Goal: Information Seeking & Learning: Learn about a topic

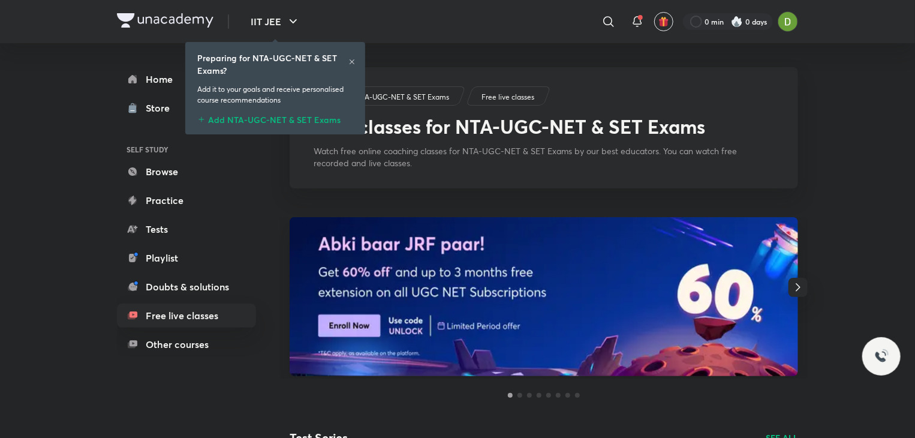
click at [354, 59] on icon at bounding box center [351, 61] width 7 height 7
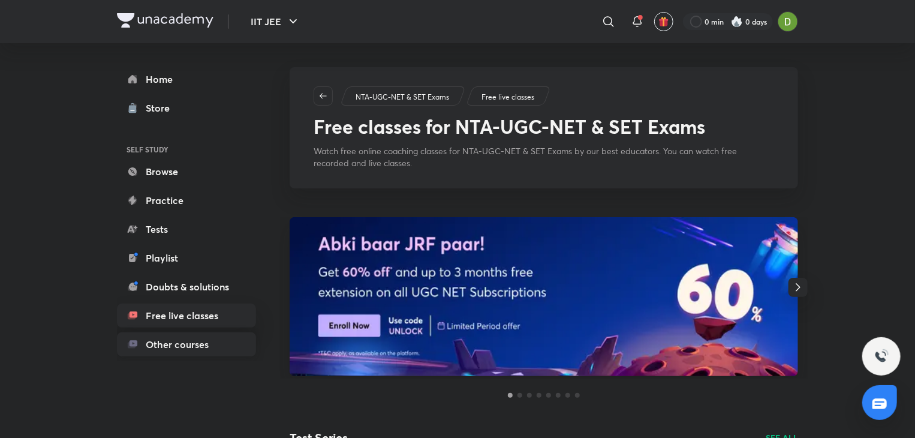
click at [198, 349] on link "Other courses" at bounding box center [186, 344] width 139 height 24
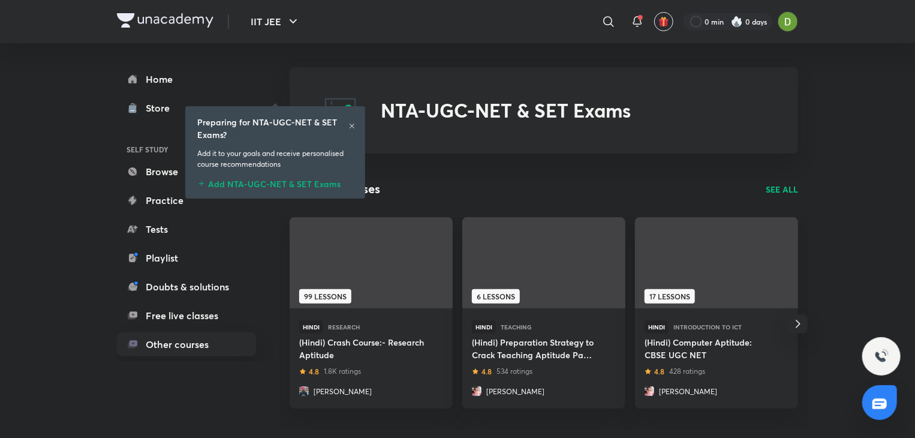
scroll to position [358, 0]
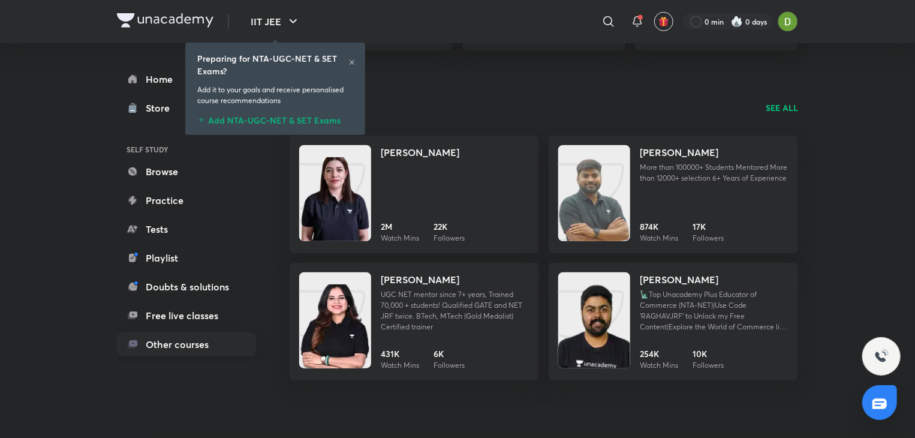
click at [350, 61] on icon at bounding box center [351, 62] width 5 height 5
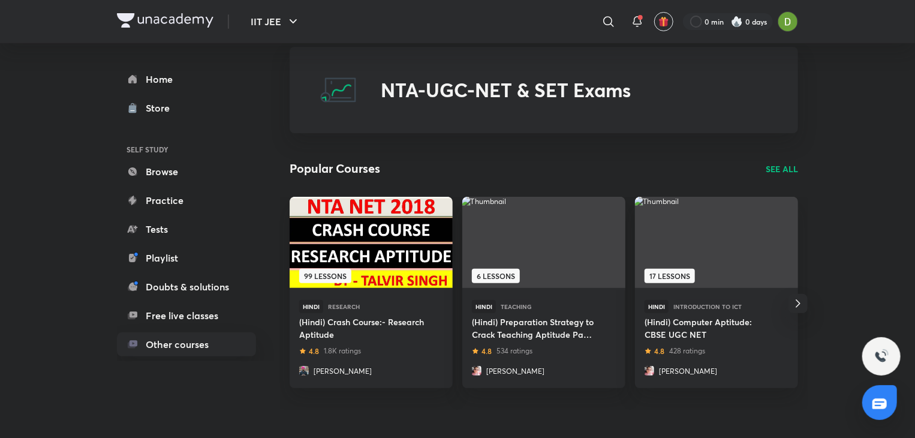
scroll to position [0, 0]
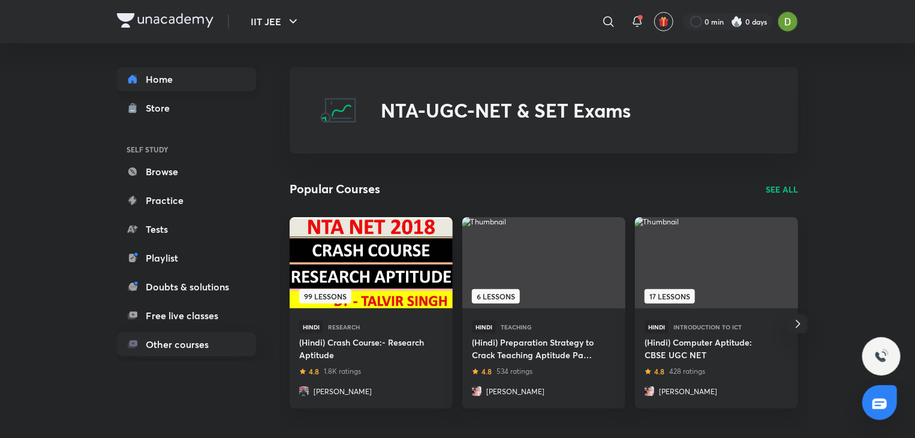
click at [187, 72] on link "Home" at bounding box center [186, 79] width 139 height 24
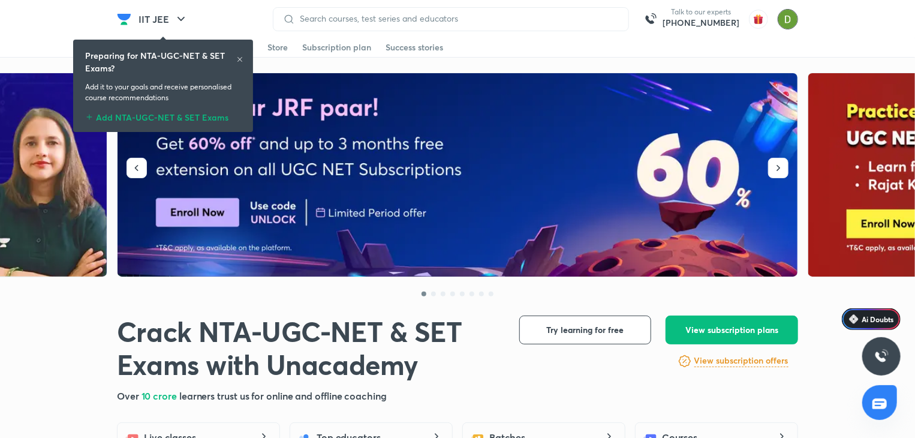
click at [791, 18] on img at bounding box center [787, 19] width 20 height 20
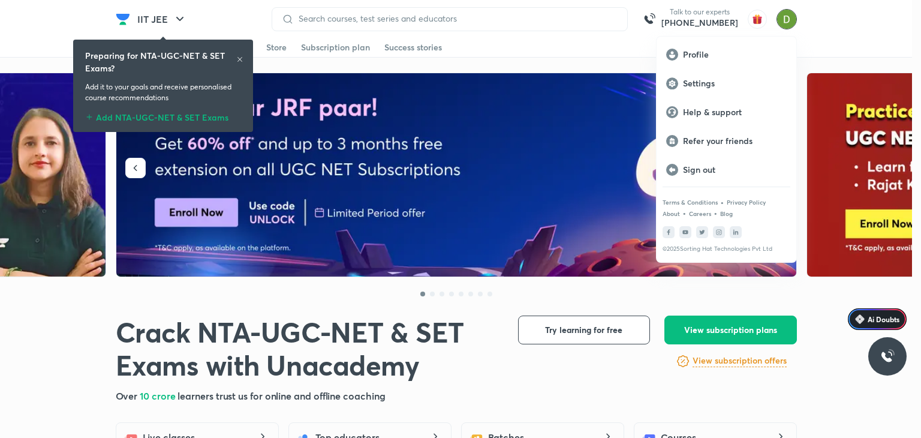
click at [791, 18] on div at bounding box center [460, 219] width 921 height 438
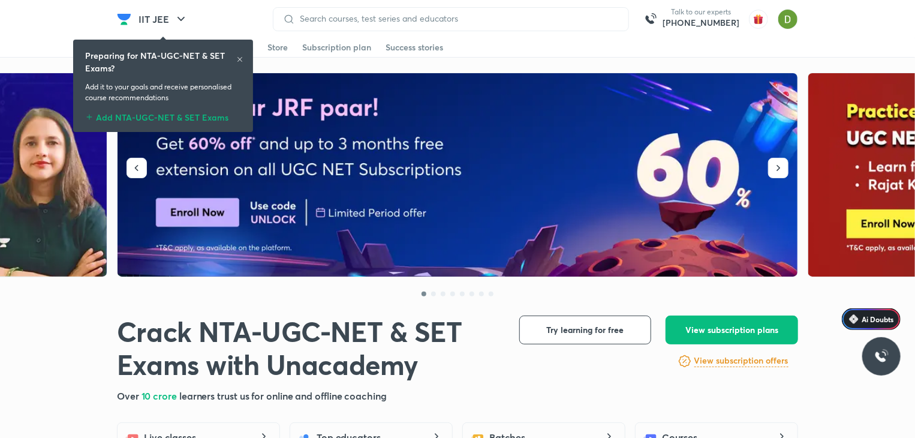
click at [217, 20] on div "IIT JEE" at bounding box center [200, 19] width 139 height 24
click at [191, 22] on button "IIT JEE" at bounding box center [163, 19] width 64 height 24
click at [234, 56] on h6 "Preparing for NTA-UGC-NET & SET Exams?" at bounding box center [160, 61] width 151 height 25
click at [244, 58] on div "Preparing for NTA-UGC-NET & SET Exams? Add it to your goals and receive persona…" at bounding box center [163, 86] width 170 height 88
click at [243, 58] on div "Preparing for NTA-UGC-NET & SET Exams? Add it to your goals and receive persona…" at bounding box center [163, 86] width 170 height 88
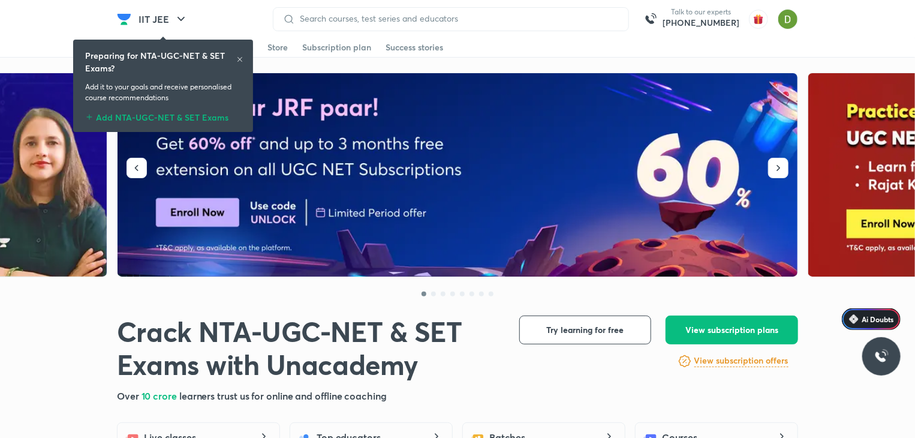
click at [233, 62] on h6 "Preparing for NTA-UGC-NET & SET Exams?" at bounding box center [160, 61] width 151 height 25
click at [238, 58] on icon at bounding box center [239, 59] width 7 height 7
click at [241, 58] on icon at bounding box center [239, 59] width 7 height 7
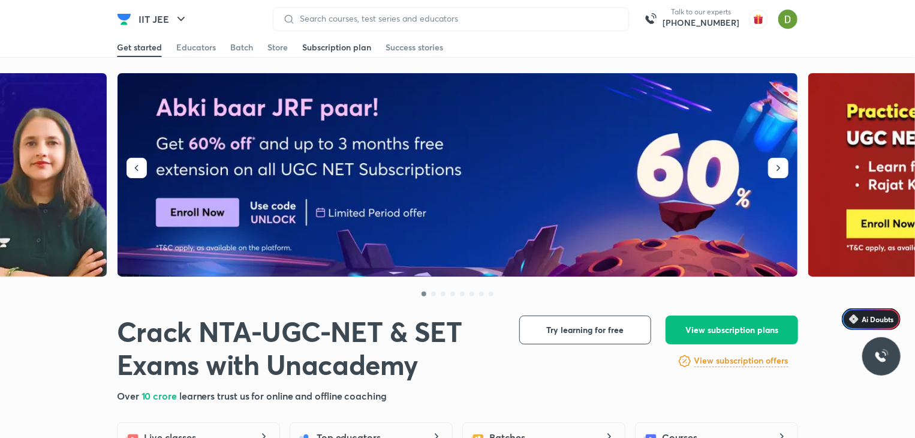
click at [349, 43] on div "Subscription plan" at bounding box center [336, 47] width 69 height 12
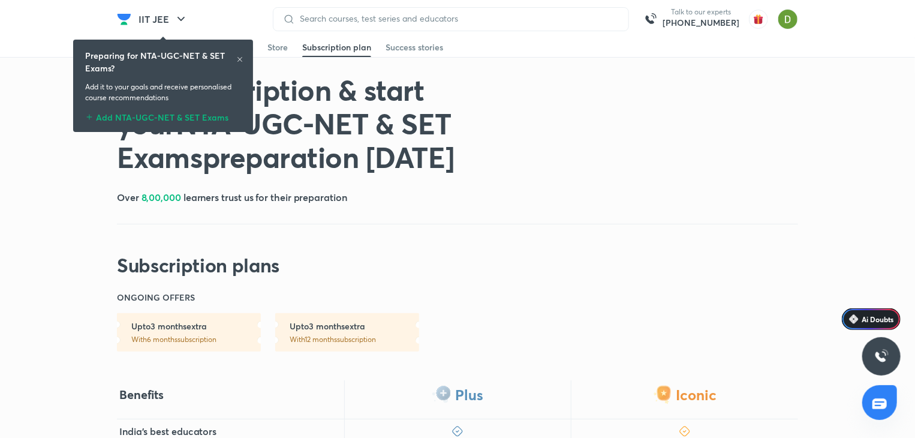
click at [241, 60] on icon at bounding box center [239, 59] width 7 height 7
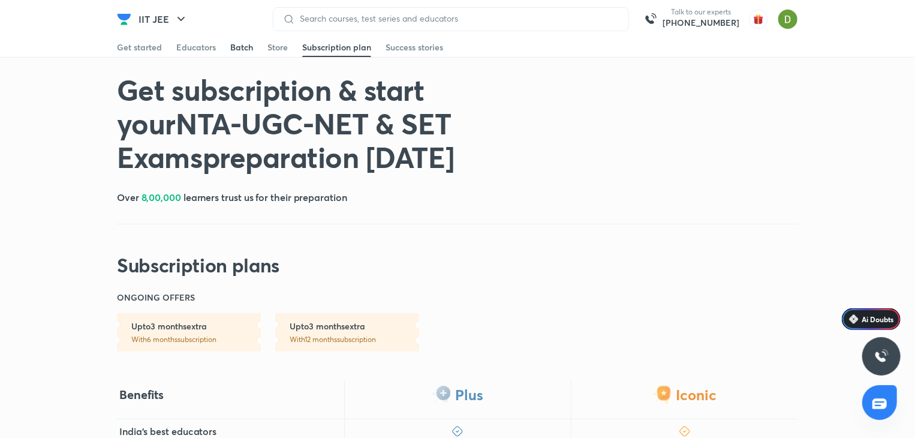
click at [232, 47] on div "Batch" at bounding box center [241, 47] width 23 height 12
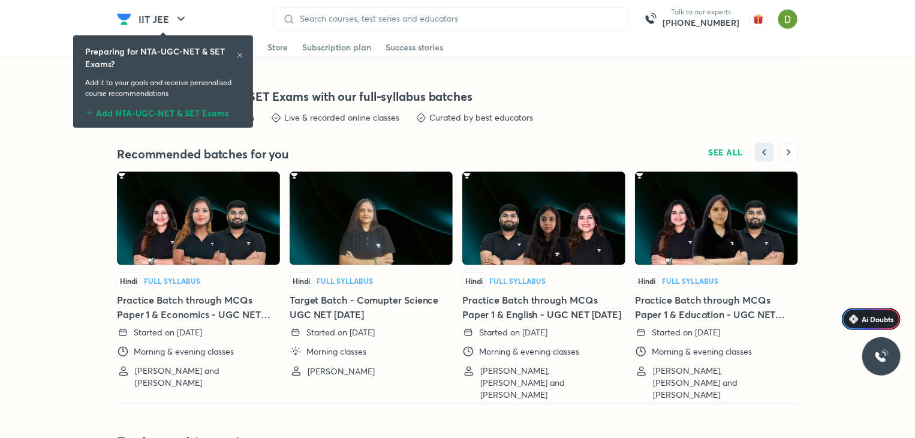
scroll to position [2630, 0]
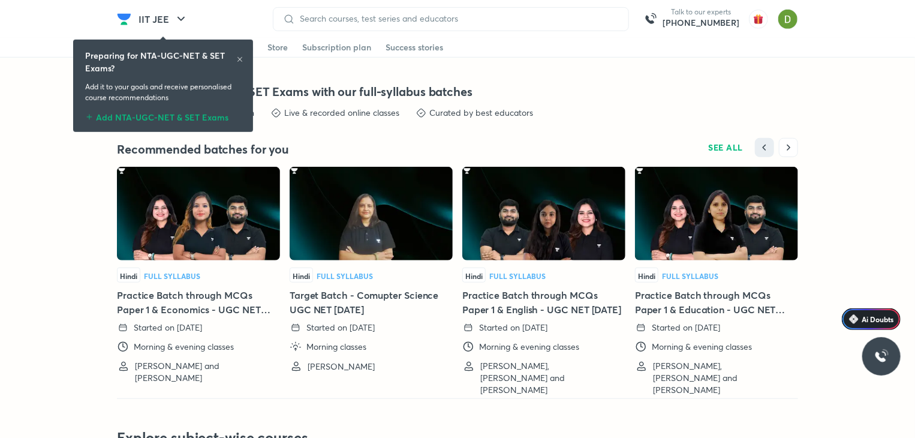
click at [242, 59] on icon at bounding box center [239, 59] width 7 height 7
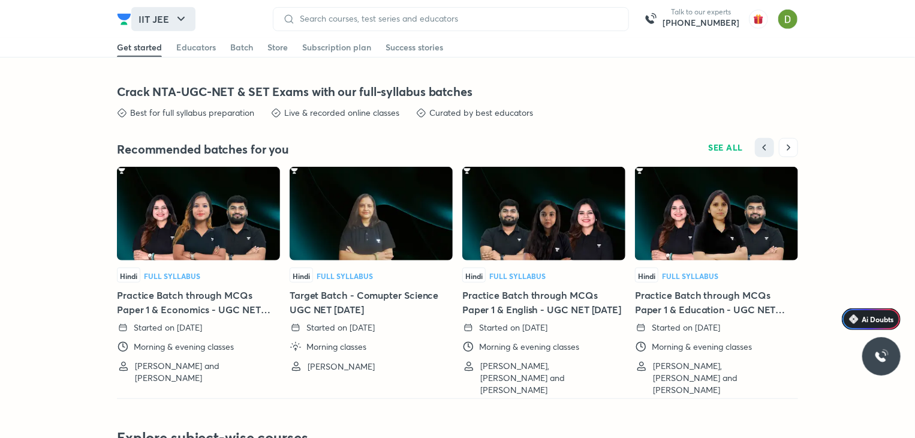
click at [182, 19] on icon "button" at bounding box center [180, 19] width 7 height 4
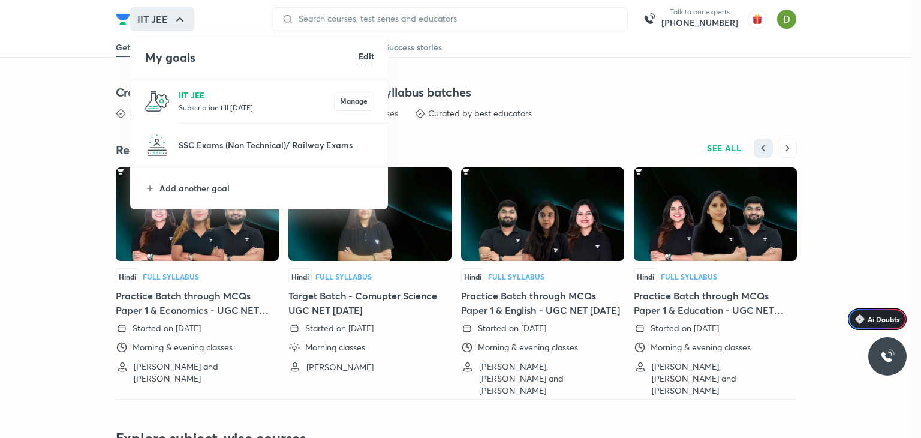
click at [222, 94] on p "IIT JEE" at bounding box center [256, 95] width 155 height 13
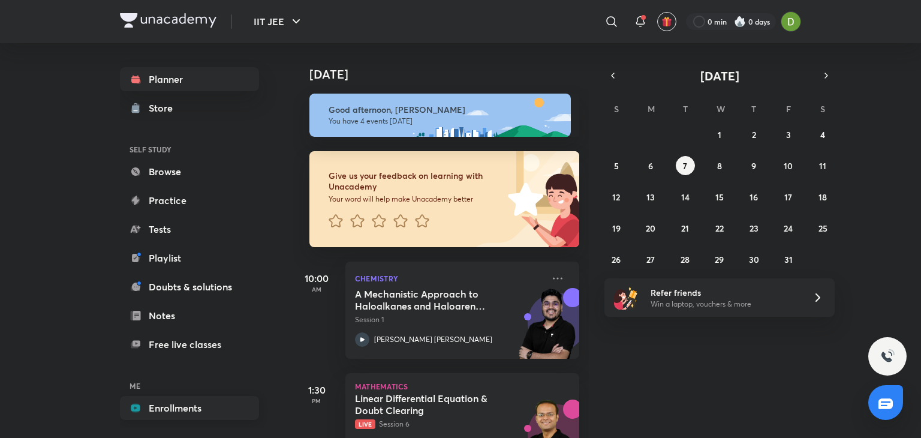
click at [174, 397] on link "Enrollments" at bounding box center [189, 408] width 139 height 24
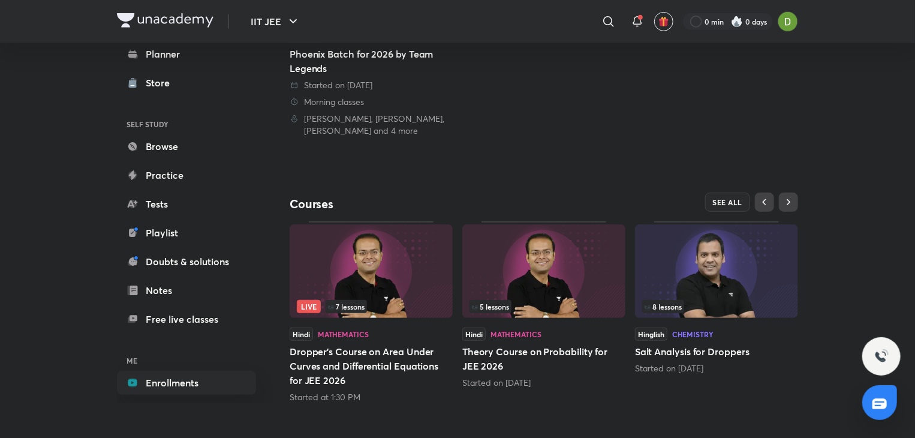
scroll to position [279, 0]
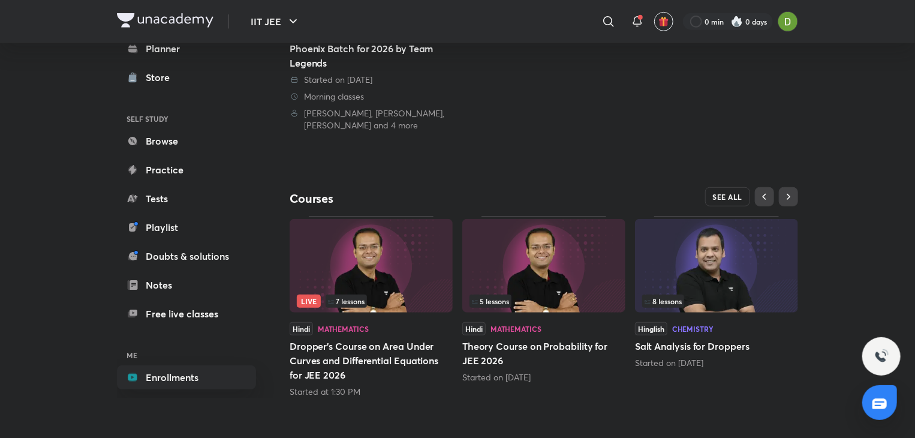
click at [722, 195] on span "SEE ALL" at bounding box center [728, 196] width 30 height 8
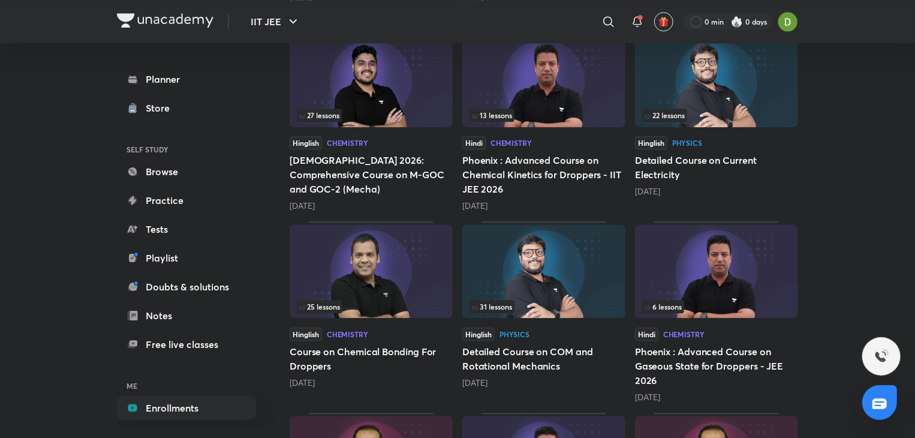
scroll to position [1539, 0]
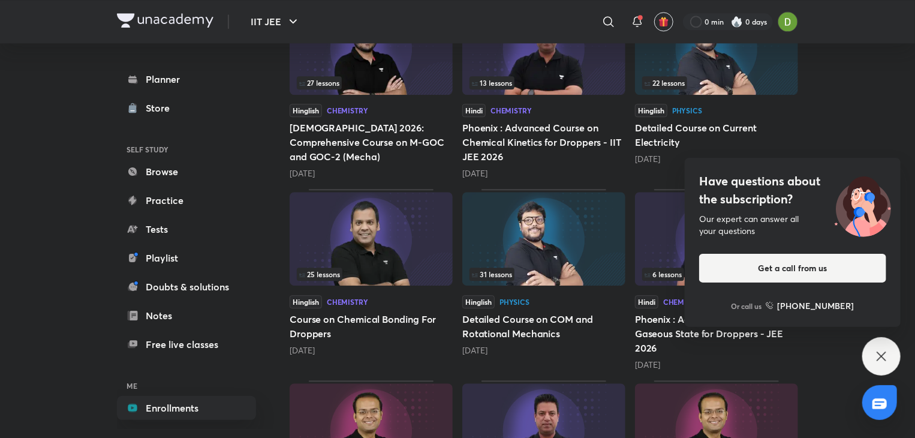
click at [873, 344] on div "Have questions about the subscription? Our expert can answer all your questions…" at bounding box center [881, 356] width 38 height 38
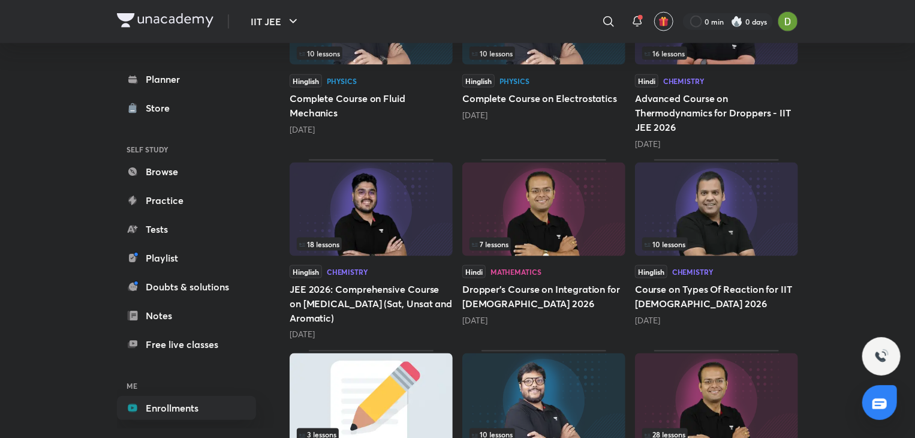
scroll to position [700, 0]
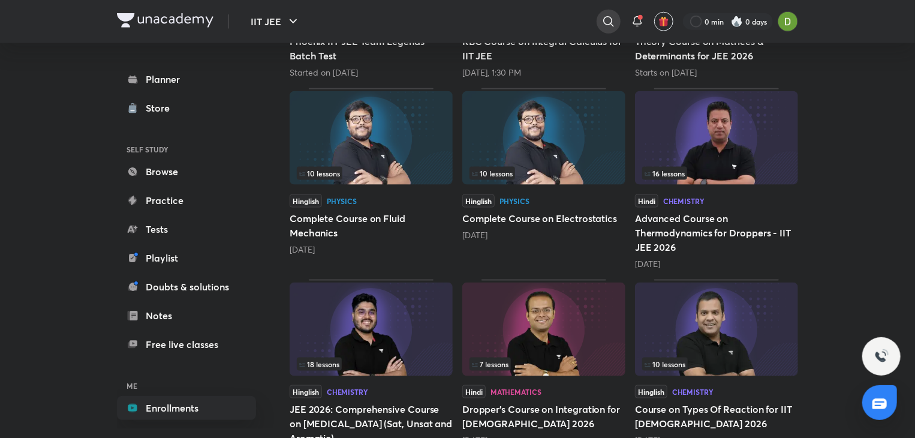
click at [606, 22] on icon at bounding box center [608, 21] width 14 height 14
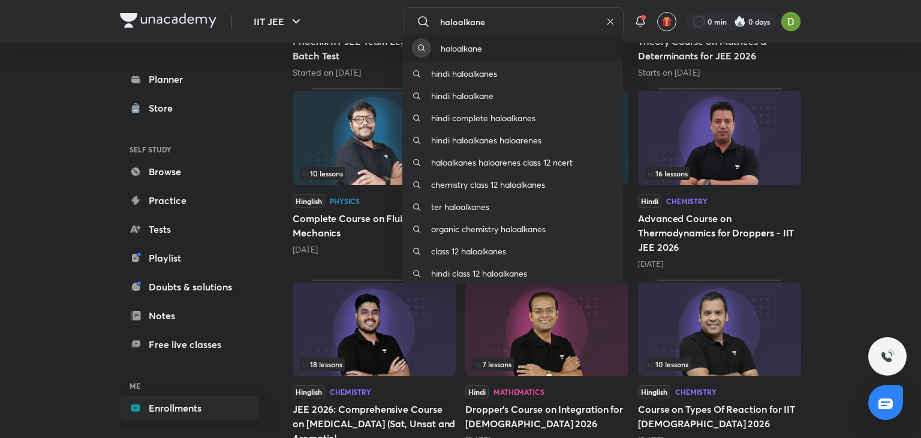
type input "haloalkane"
click at [491, 49] on div "haloalkane" at bounding box center [512, 48] width 221 height 29
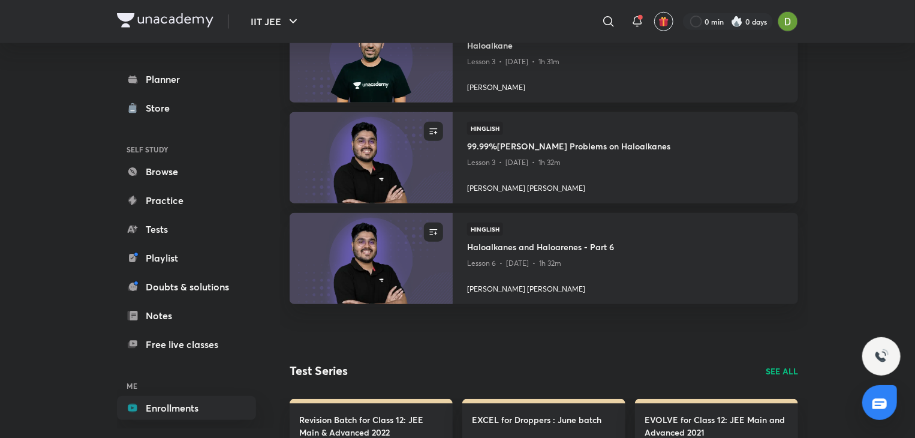
scroll to position [529, 0]
click at [385, 244] on img at bounding box center [371, 258] width 166 height 93
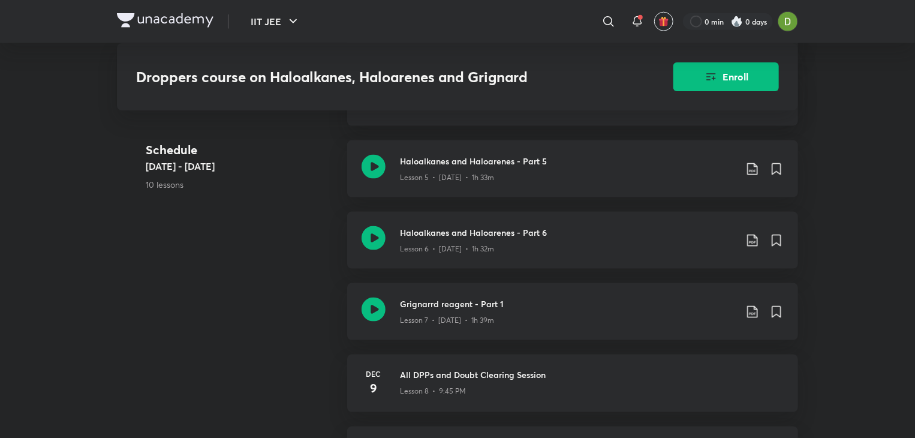
scroll to position [790, 0]
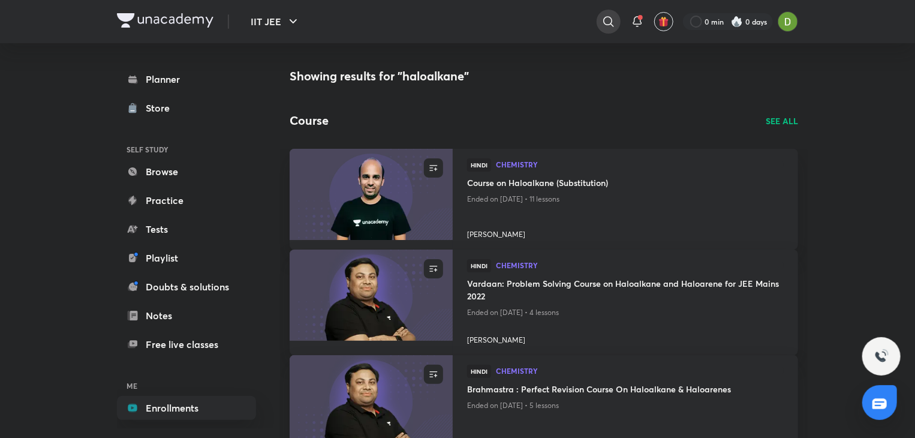
click at [613, 10] on div at bounding box center [608, 22] width 24 height 24
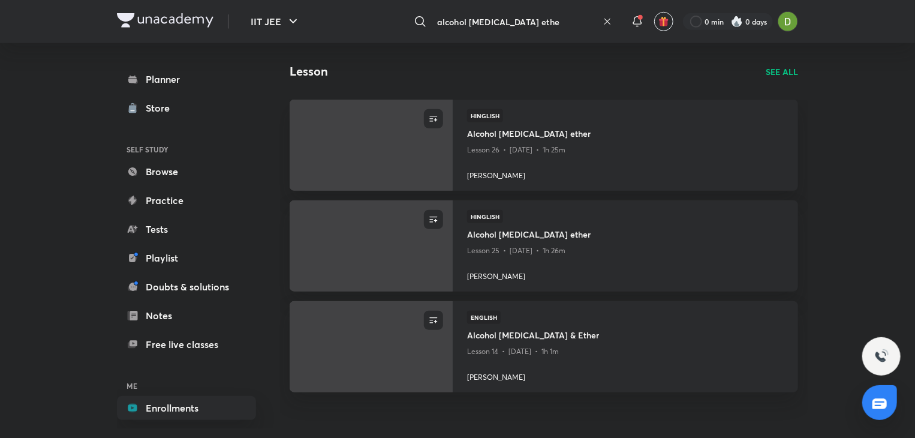
scroll to position [619, 0]
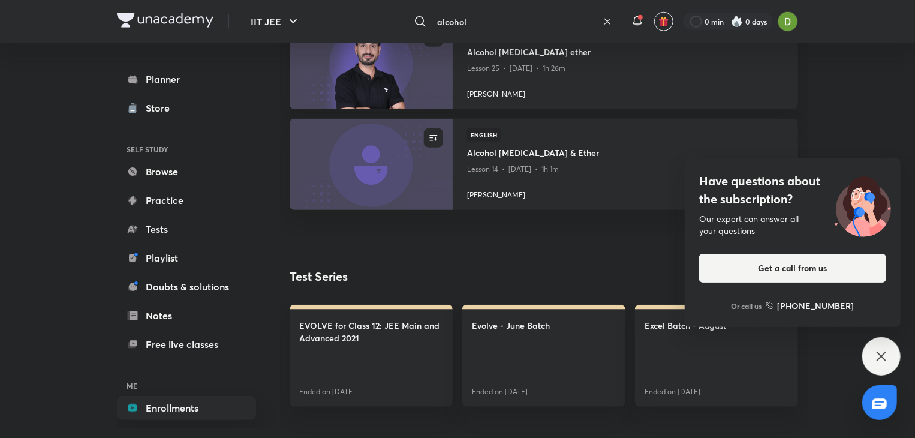
type input "alcohol"
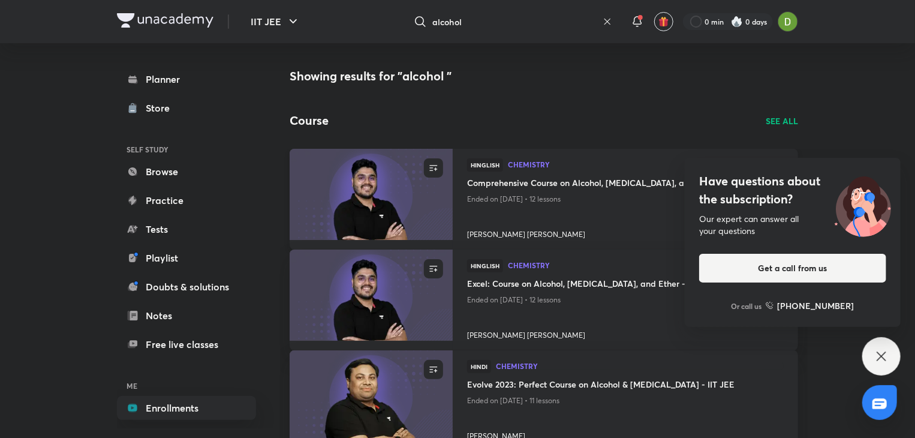
click at [367, 179] on img at bounding box center [371, 193] width 166 height 93
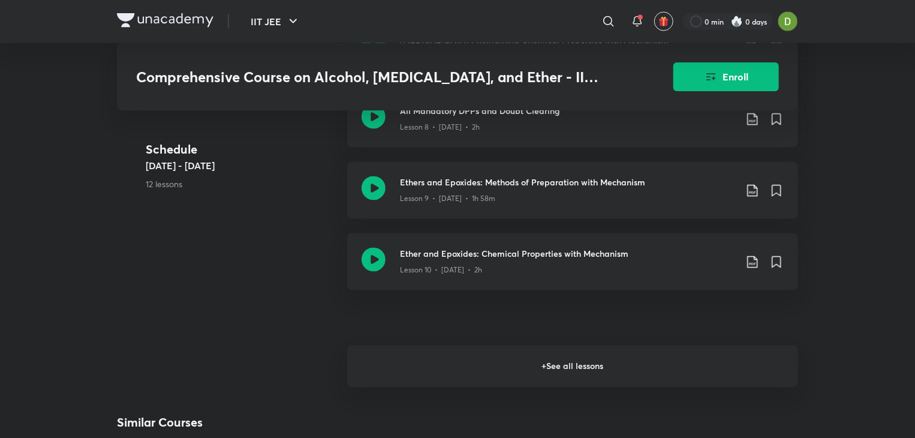
scroll to position [1071, 0]
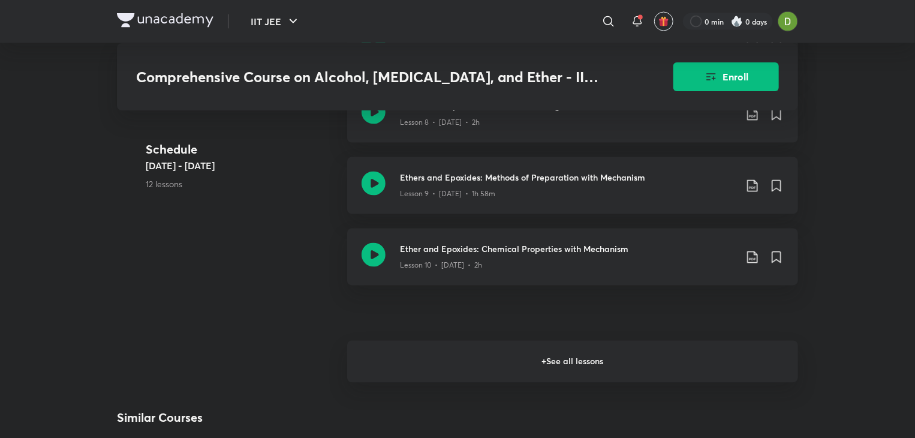
click at [413, 359] on h6 "+ See all lessons" at bounding box center [572, 361] width 451 height 42
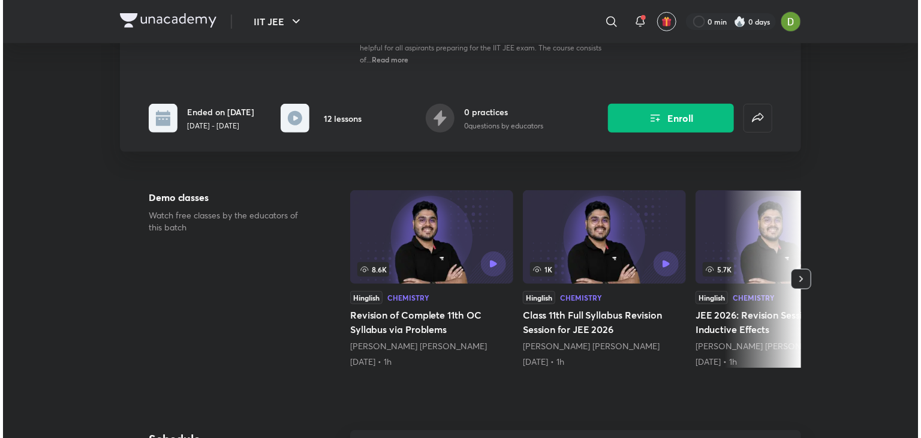
scroll to position [229, 0]
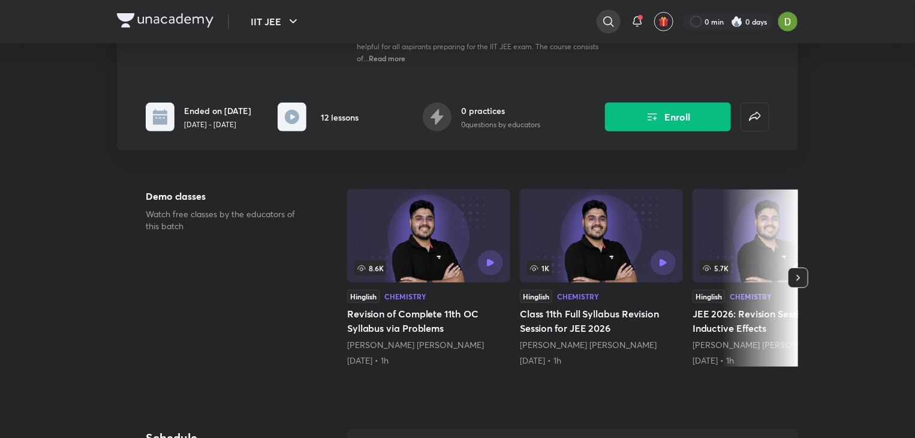
click at [606, 16] on icon at bounding box center [608, 21] width 14 height 14
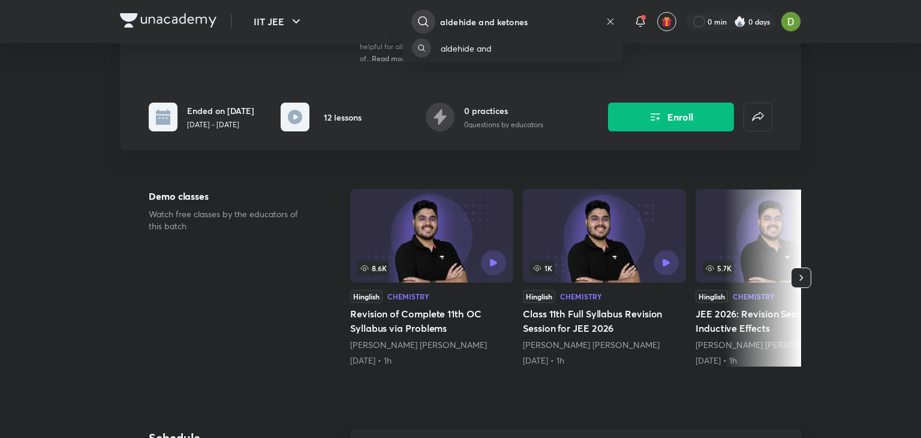
type input "aldehide and ketones"
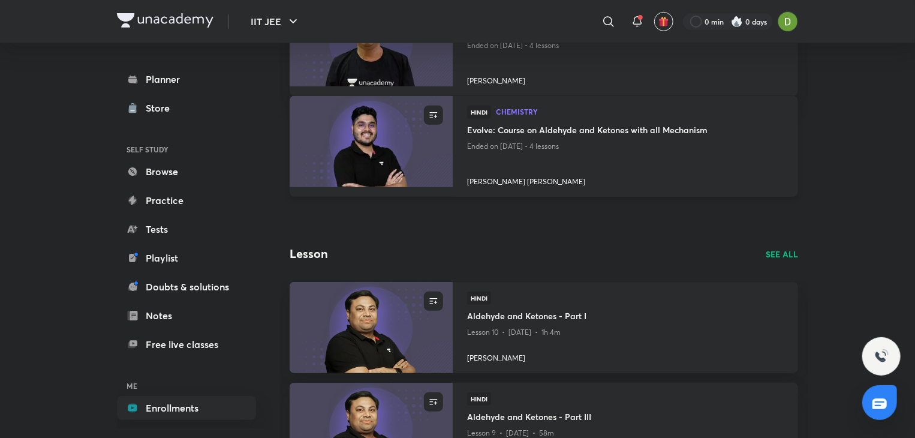
scroll to position [207, 0]
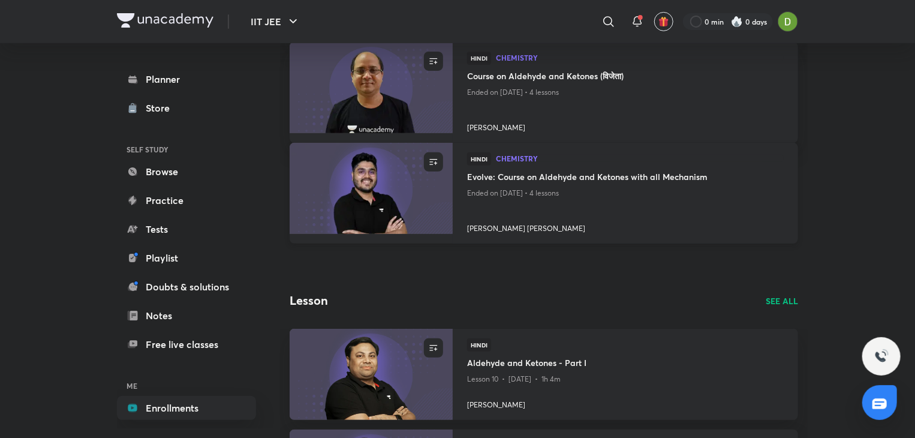
click at [371, 233] on img at bounding box center [371, 187] width 166 height 93
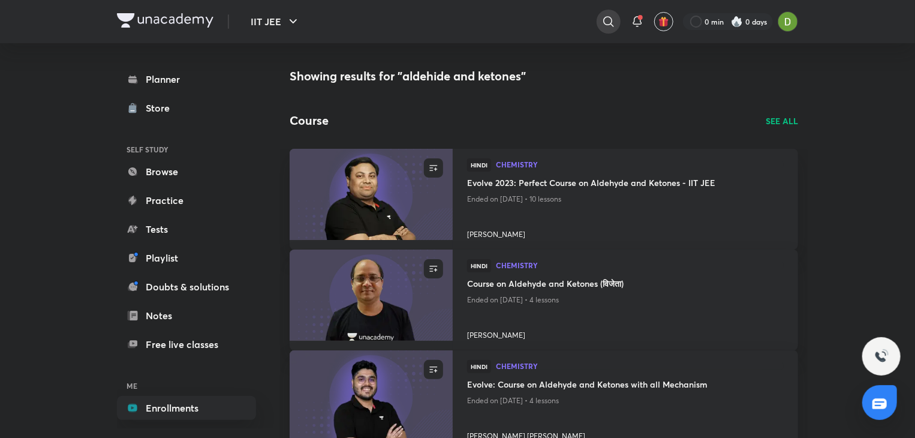
click at [607, 29] on div at bounding box center [608, 22] width 24 height 24
type input "a"
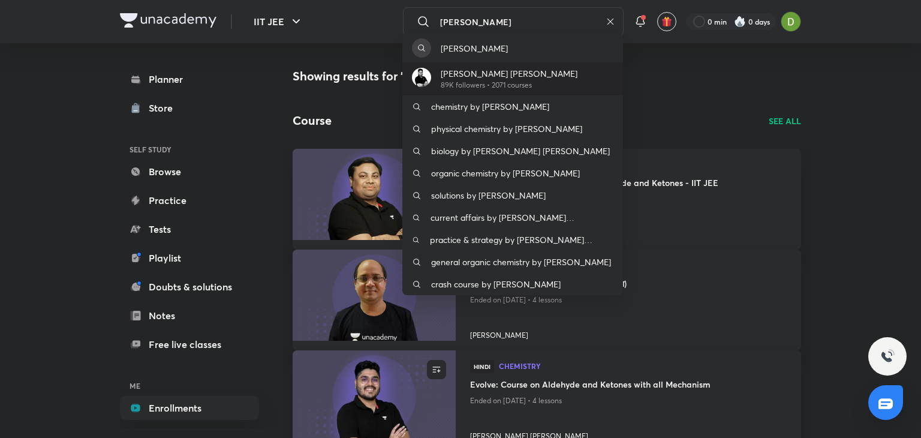
type input "[PERSON_NAME]"
click at [505, 77] on p "[PERSON_NAME] [PERSON_NAME]" at bounding box center [509, 73] width 137 height 13
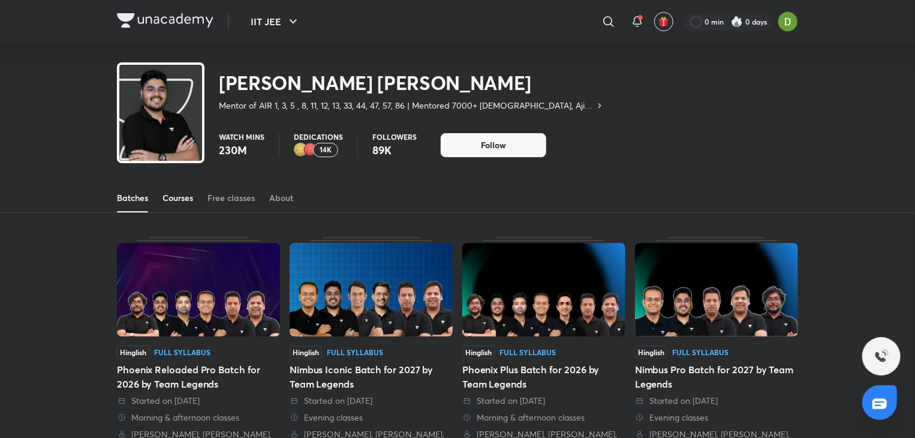
click at [168, 199] on div "Courses" at bounding box center [177, 198] width 31 height 12
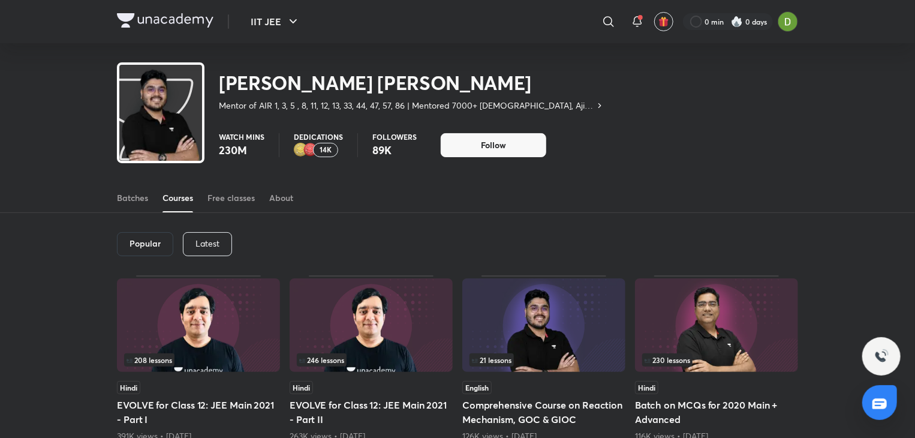
click at [207, 236] on div "Latest" at bounding box center [207, 244] width 49 height 24
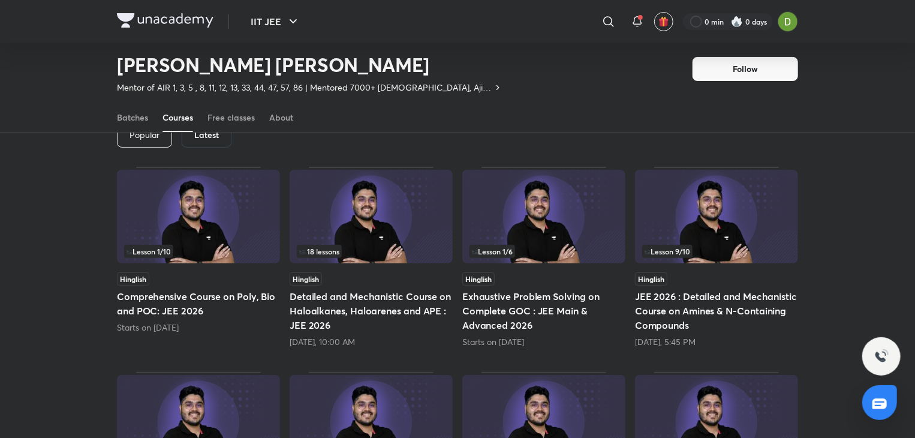
scroll to position [52, 0]
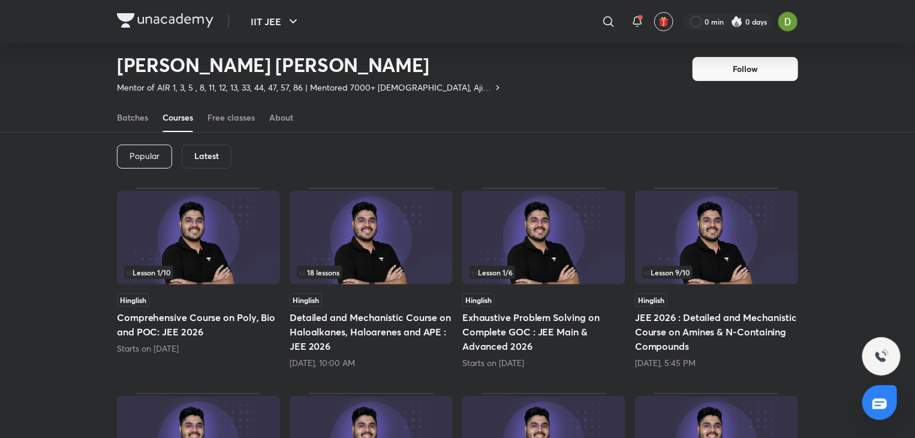
click at [397, 262] on img at bounding box center [370, 238] width 163 height 94
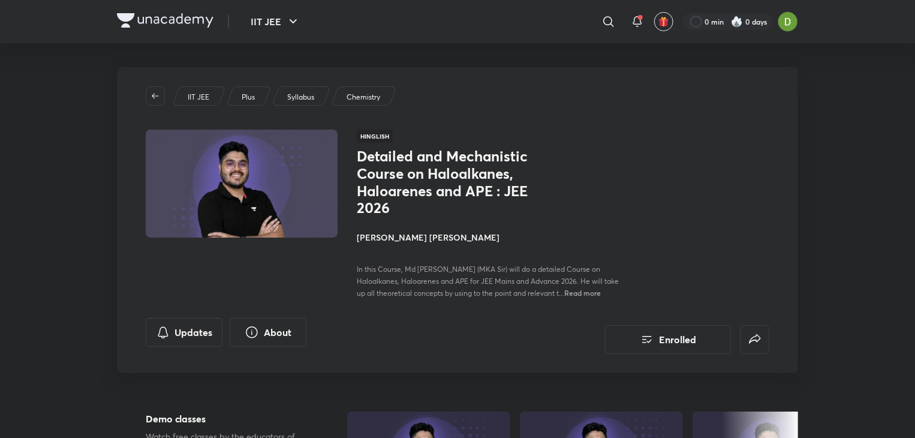
scroll to position [52, 0]
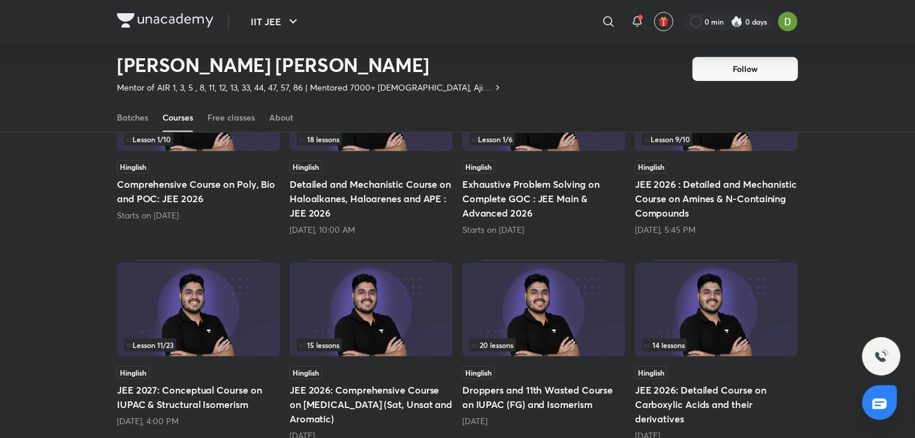
scroll to position [203, 0]
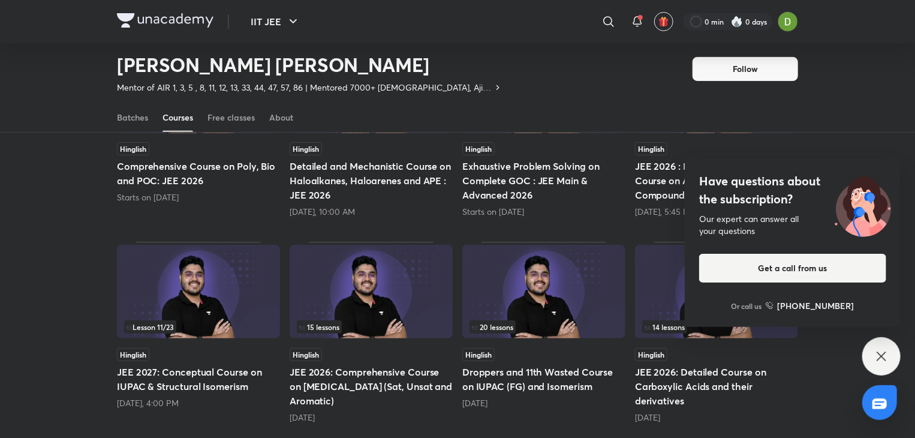
click at [880, 359] on icon at bounding box center [881, 356] width 14 height 14
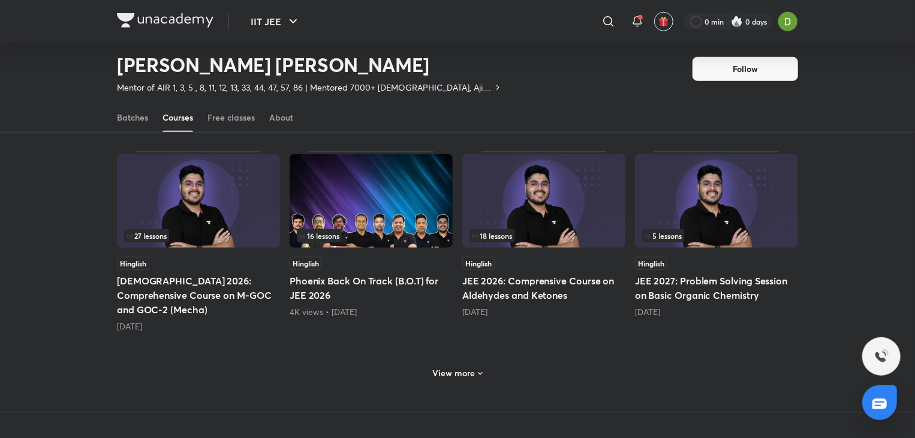
scroll to position [502, 0]
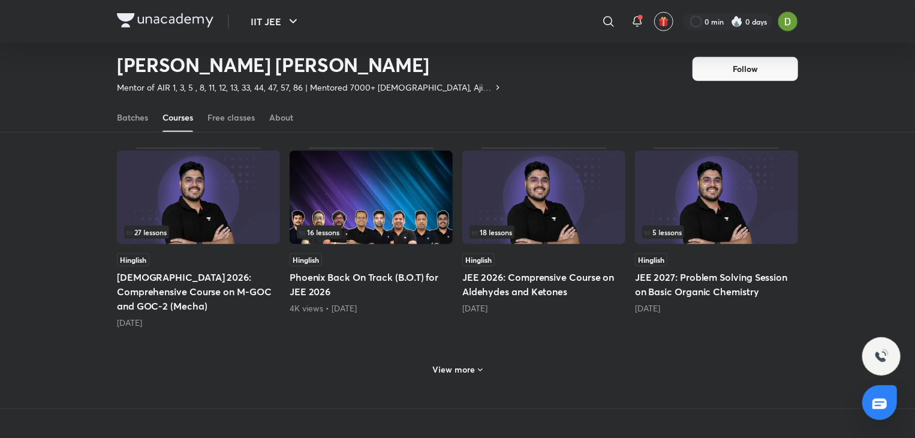
click at [472, 363] on h6 "View more" at bounding box center [454, 369] width 43 height 12
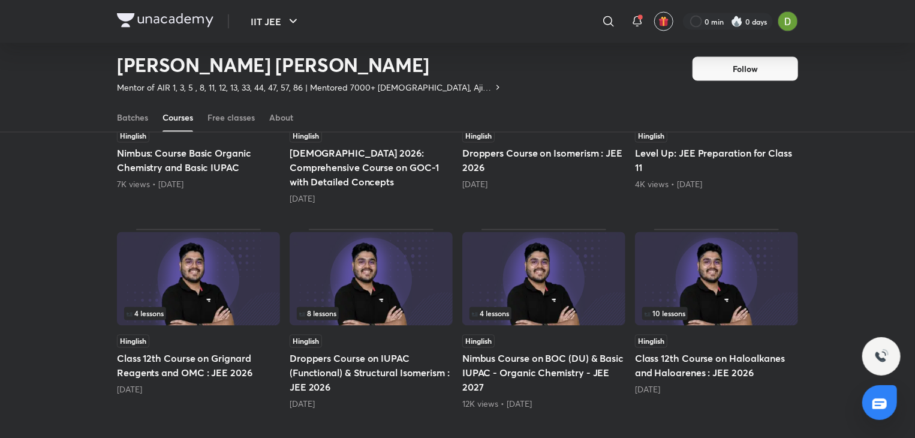
scroll to position [1042, 0]
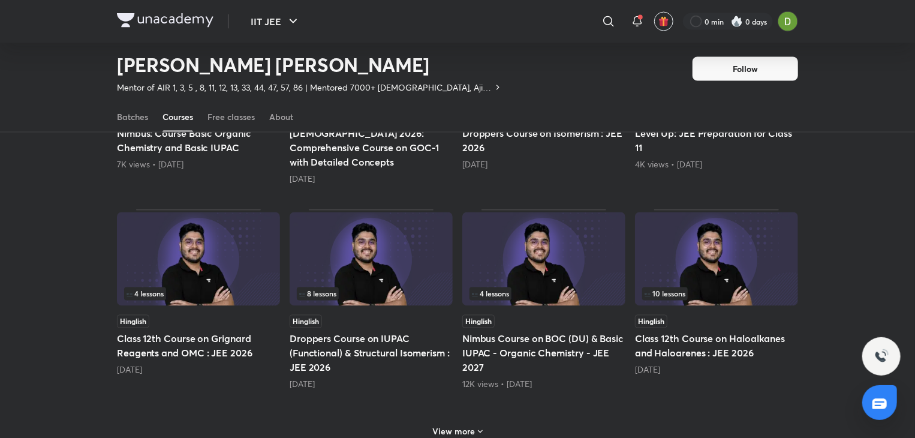
click at [475, 427] on icon at bounding box center [480, 432] width 10 height 10
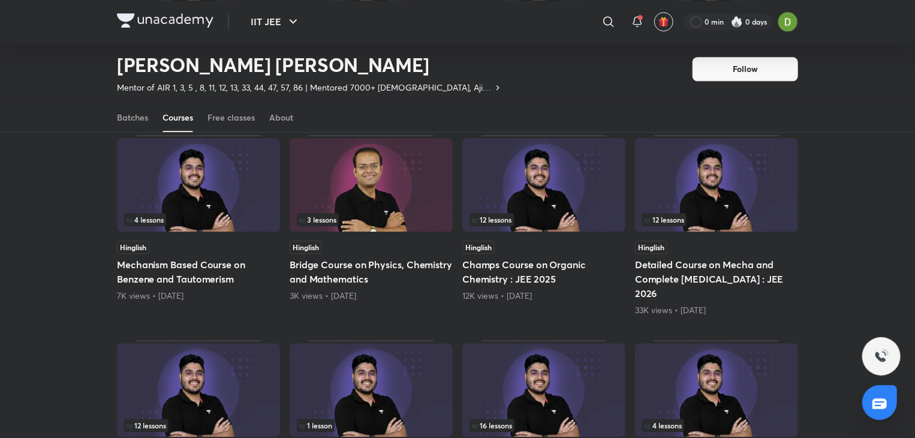
scroll to position [1521, 0]
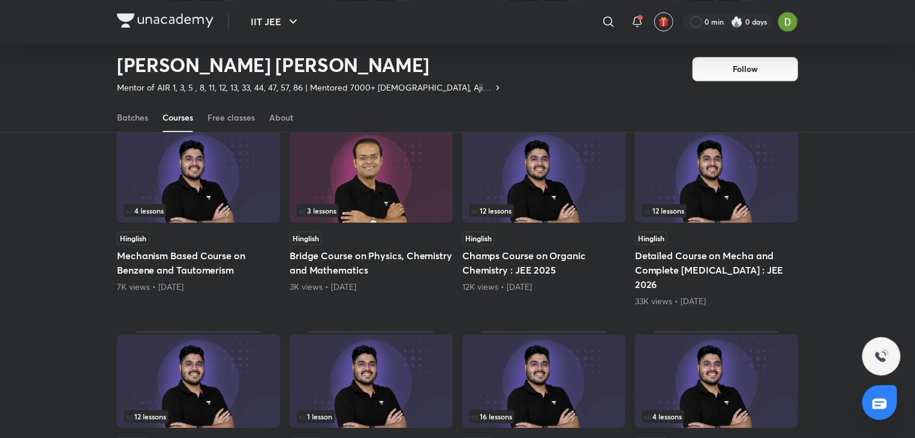
click at [748, 159] on img at bounding box center [716, 176] width 163 height 94
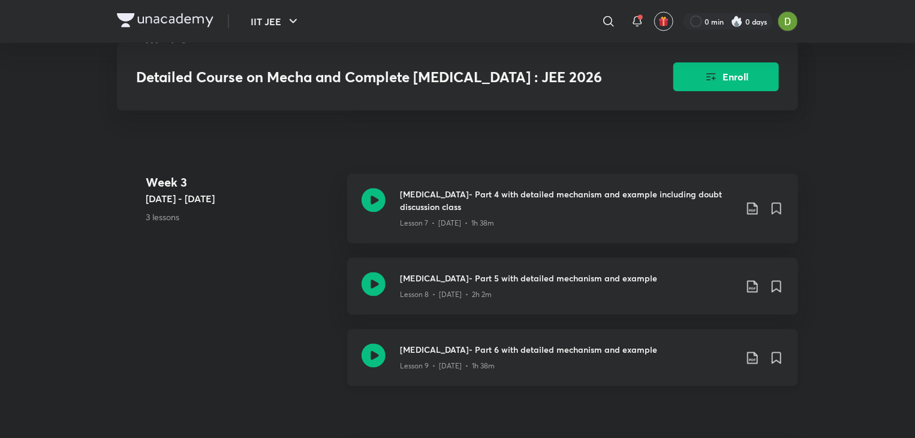
scroll to position [1079, 0]
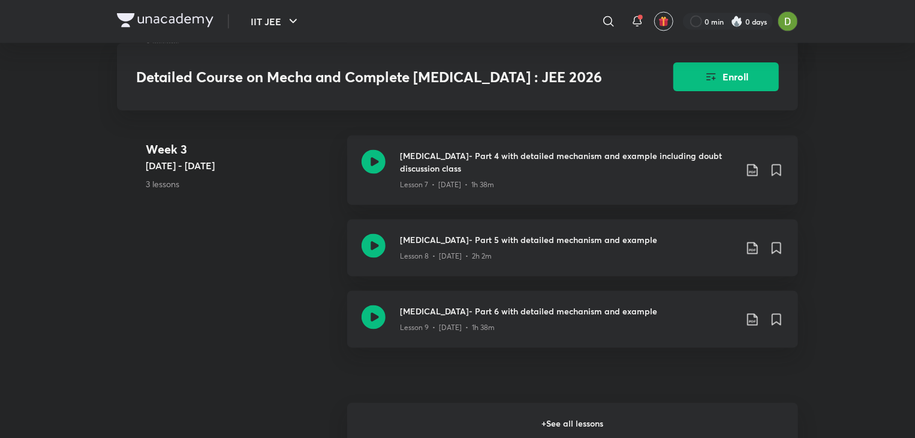
click at [631, 405] on h6 "+ See all lessons" at bounding box center [572, 424] width 451 height 42
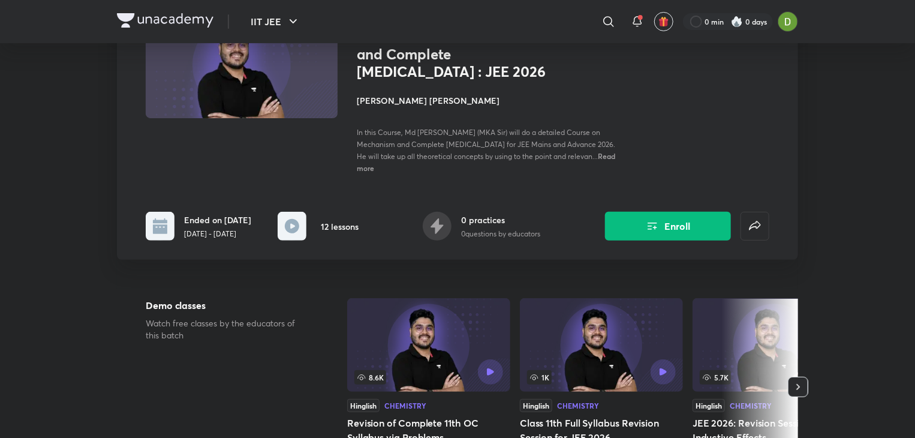
scroll to position [120, 0]
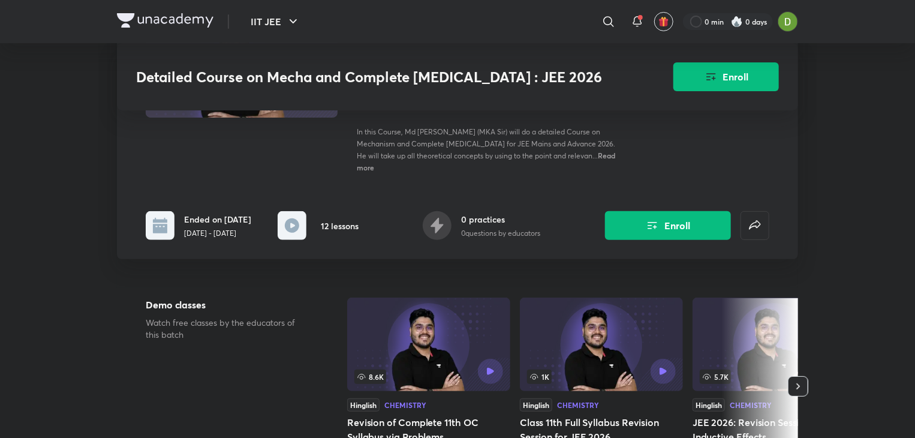
scroll to position [1521, 0]
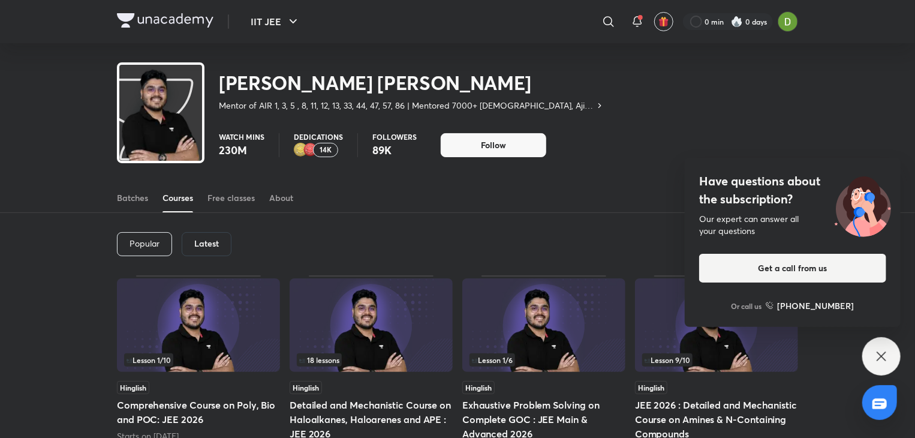
click at [161, 245] on div "Popular" at bounding box center [144, 244] width 55 height 24
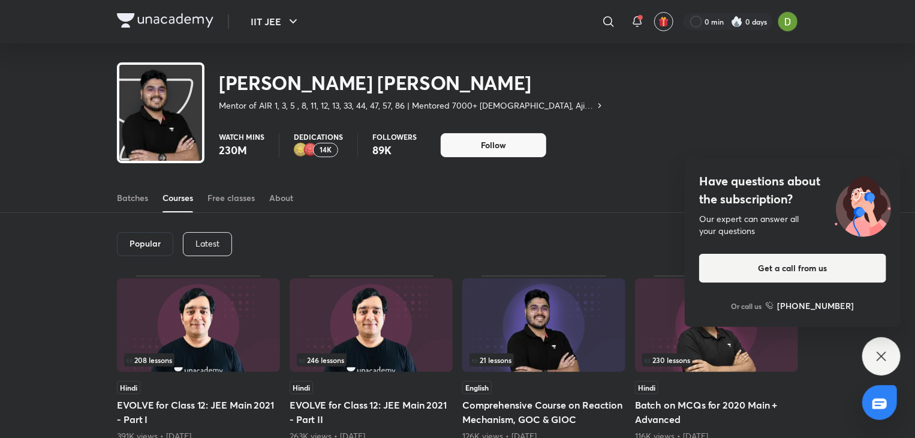
click at [203, 243] on p "Latest" at bounding box center [207, 244] width 24 height 10
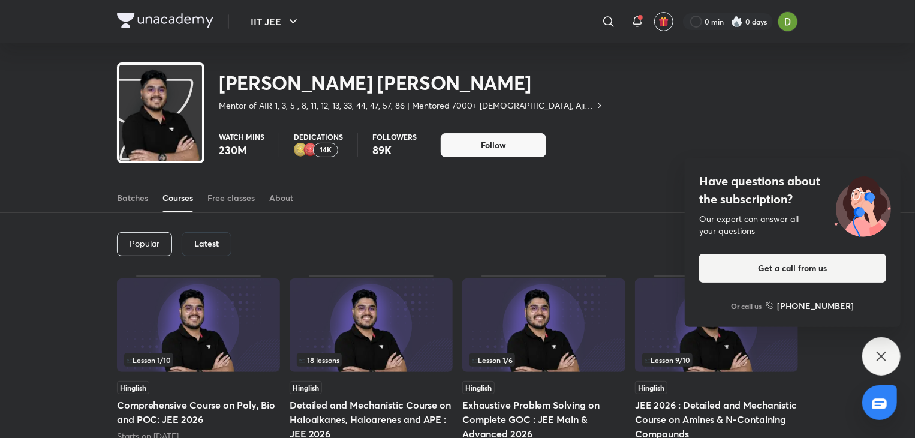
click at [879, 363] on div "Have questions about the subscription? Our expert can answer all your questions…" at bounding box center [881, 356] width 38 height 38
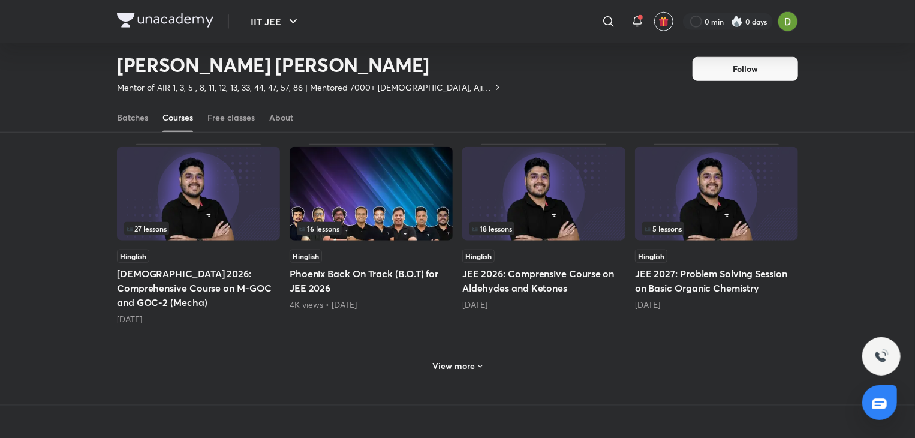
scroll to position [471, 0]
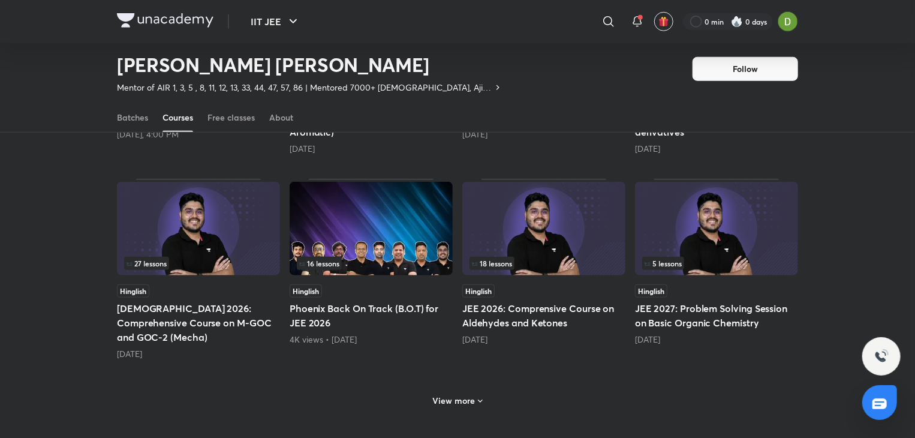
click at [446, 394] on h6 "View more" at bounding box center [454, 400] width 43 height 12
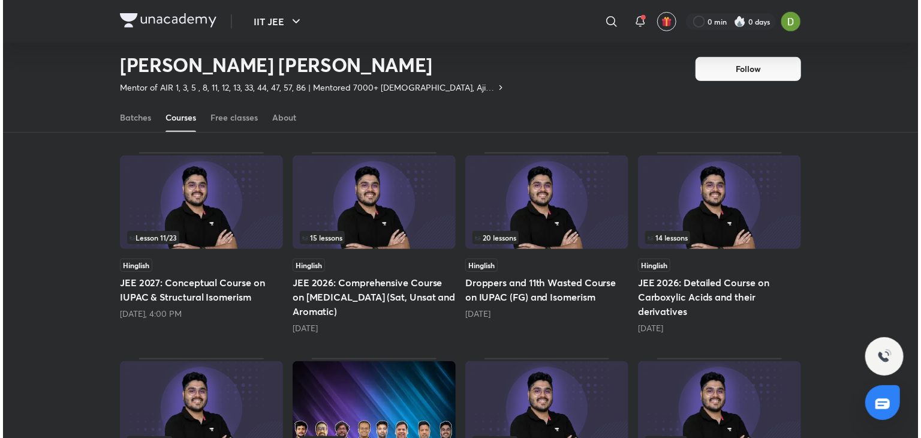
scroll to position [291, 0]
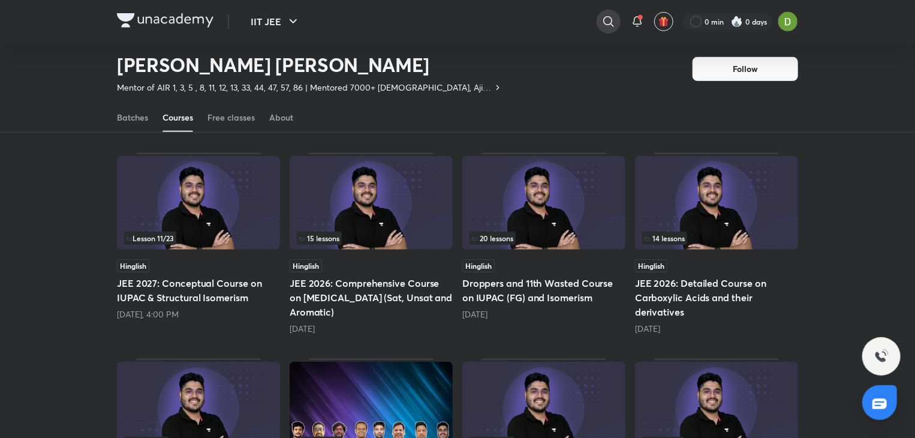
click at [602, 18] on icon at bounding box center [608, 21] width 14 height 14
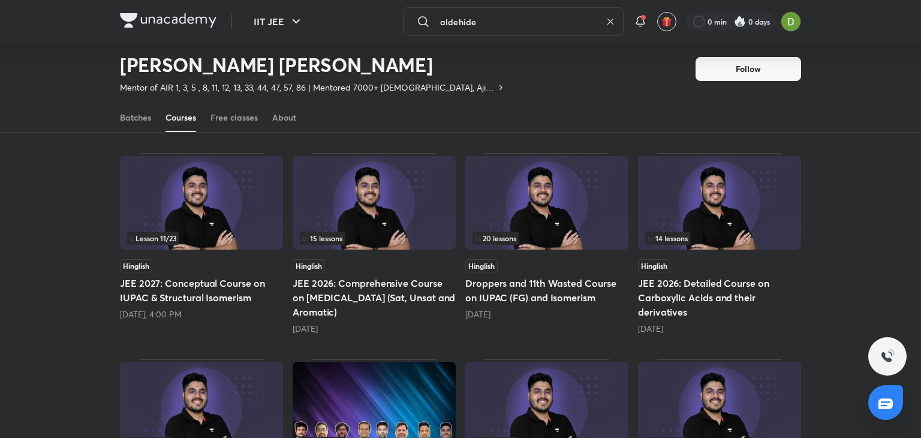
type input "aldehide"
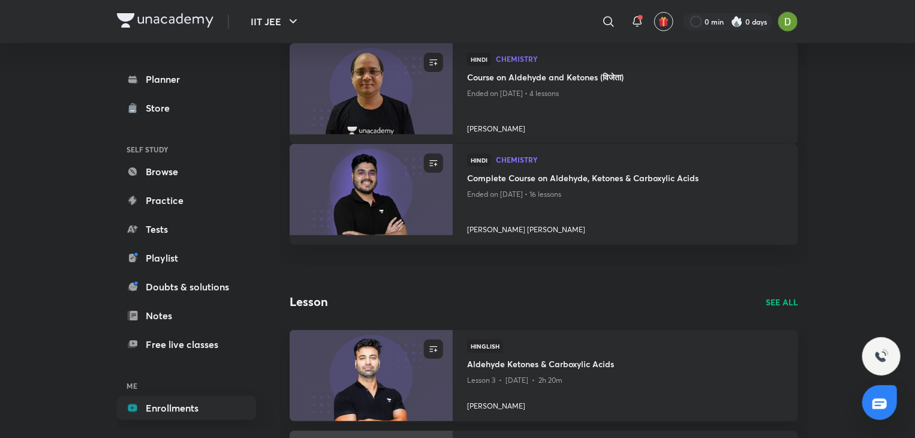
scroll to position [207, 0]
click at [415, 182] on img at bounding box center [371, 187] width 166 height 93
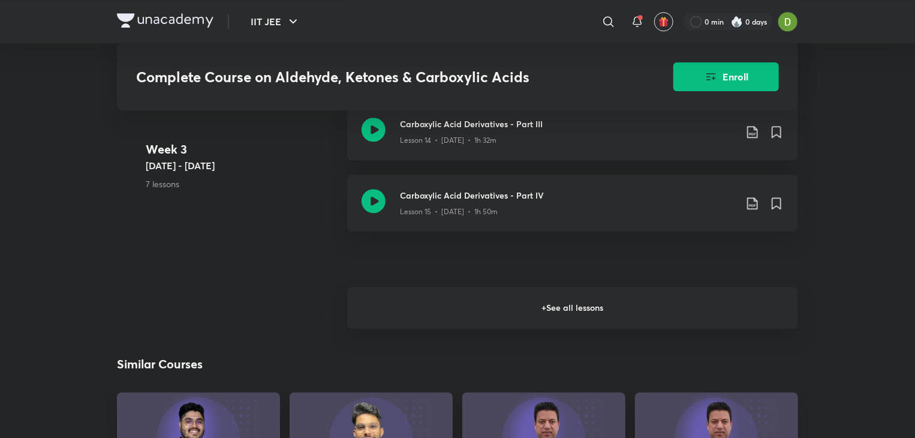
scroll to position [1594, 0]
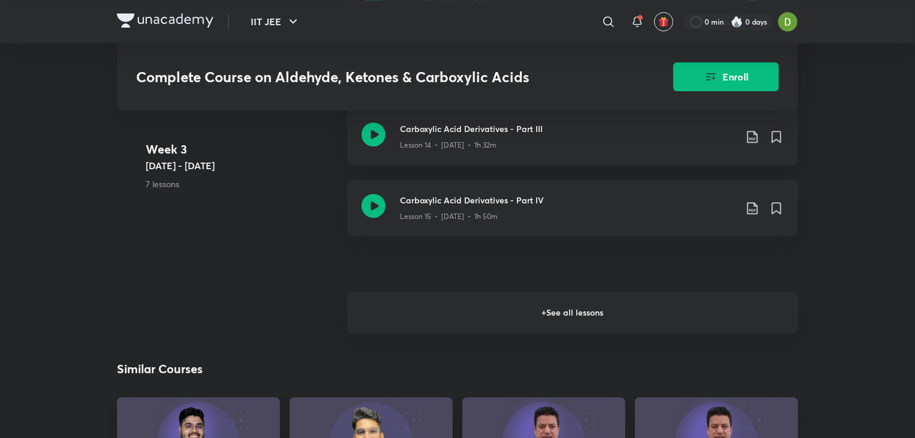
click at [571, 303] on h6 "+ See all lessons" at bounding box center [572, 312] width 451 height 42
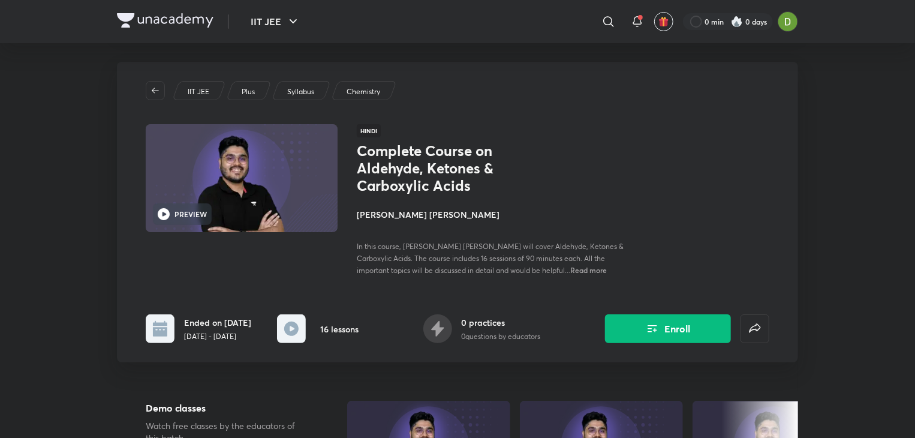
scroll to position [0, 0]
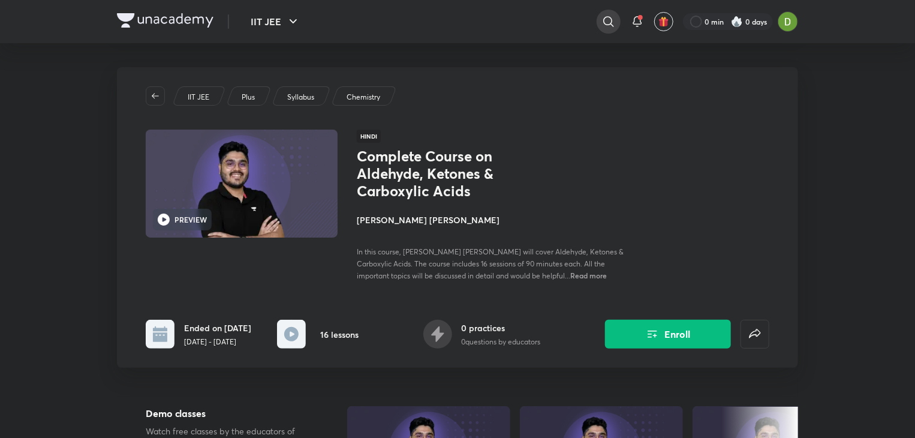
click at [604, 25] on icon at bounding box center [608, 21] width 14 height 14
type input "amines"
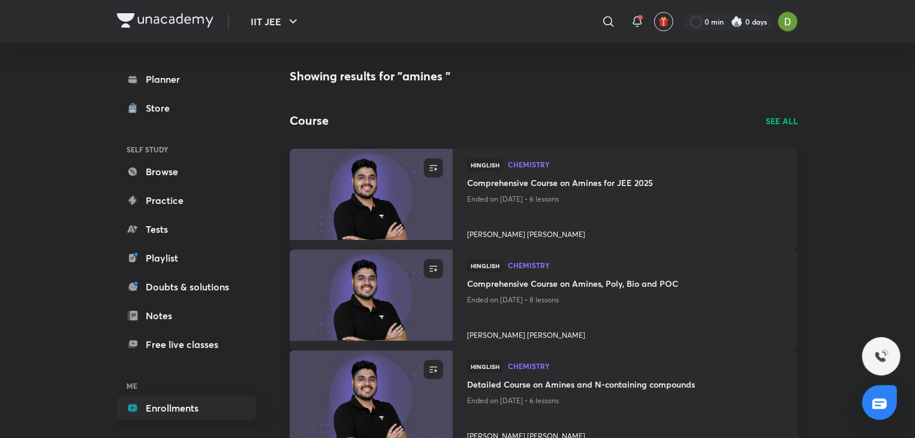
click at [420, 203] on img at bounding box center [371, 193] width 166 height 93
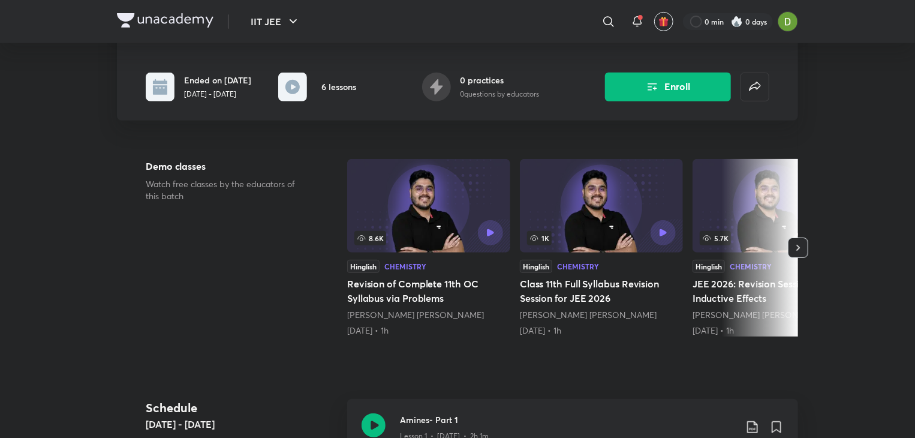
scroll to position [176, 0]
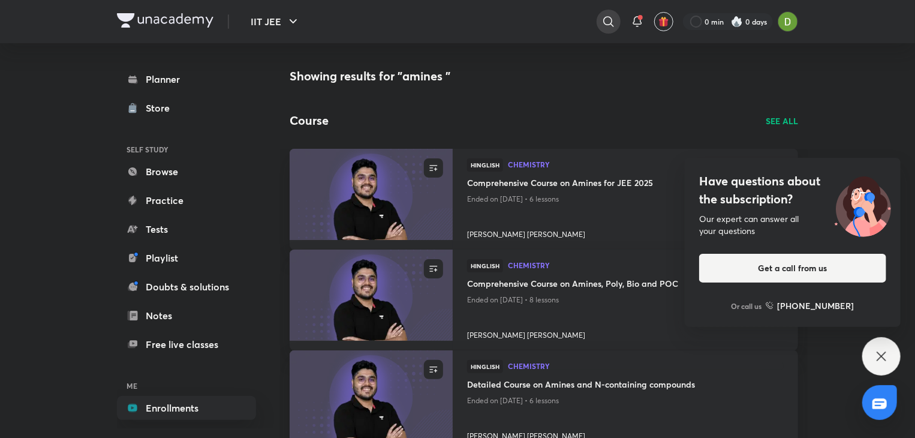
click at [610, 15] on icon at bounding box center [608, 21] width 14 height 14
type input "biomolecule"
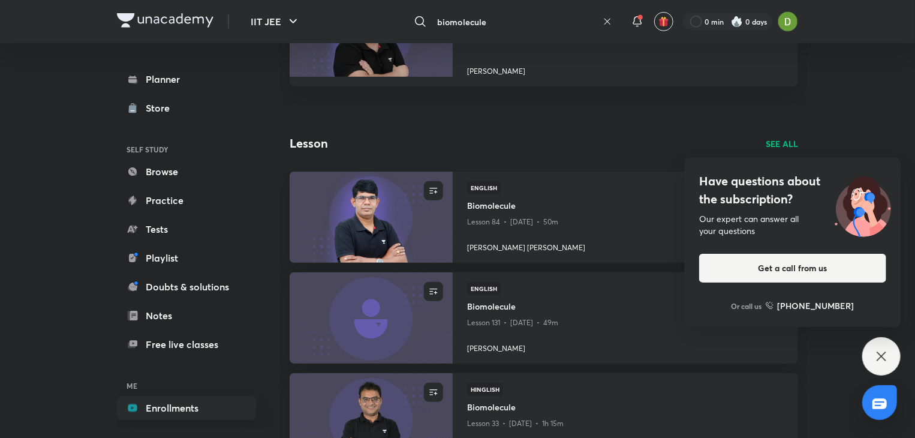
scroll to position [362, 0]
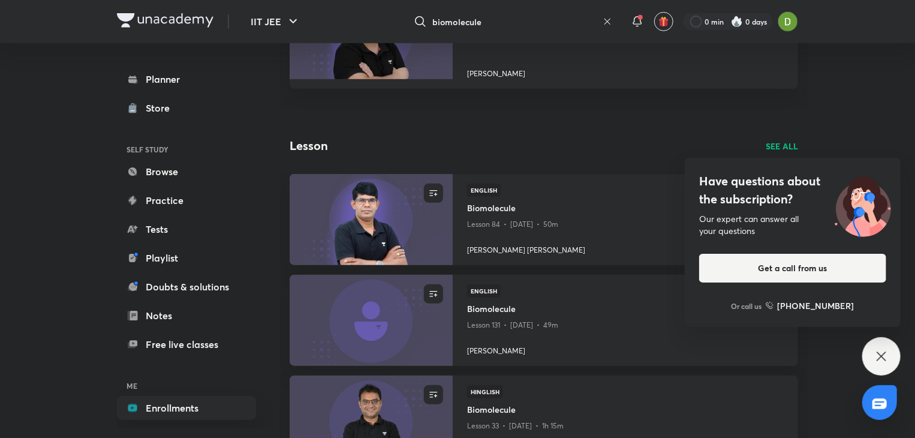
click at [872, 353] on div "Have questions about the subscription? Our expert can answer all your questions…" at bounding box center [881, 356] width 38 height 38
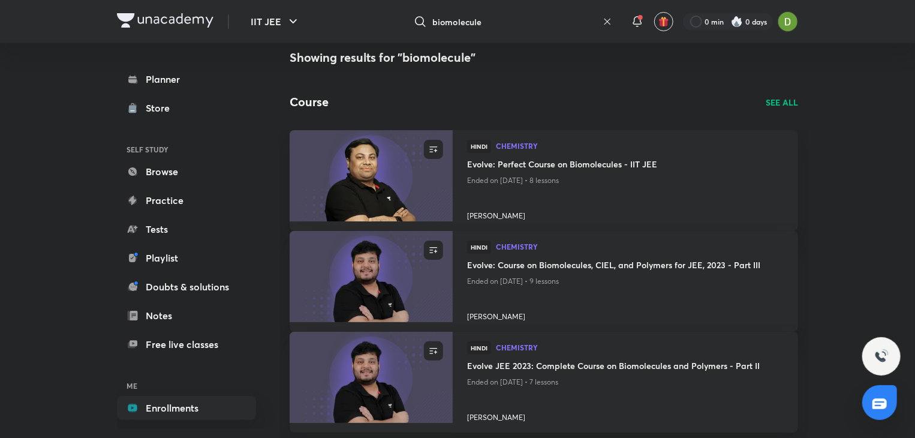
scroll to position [0, 0]
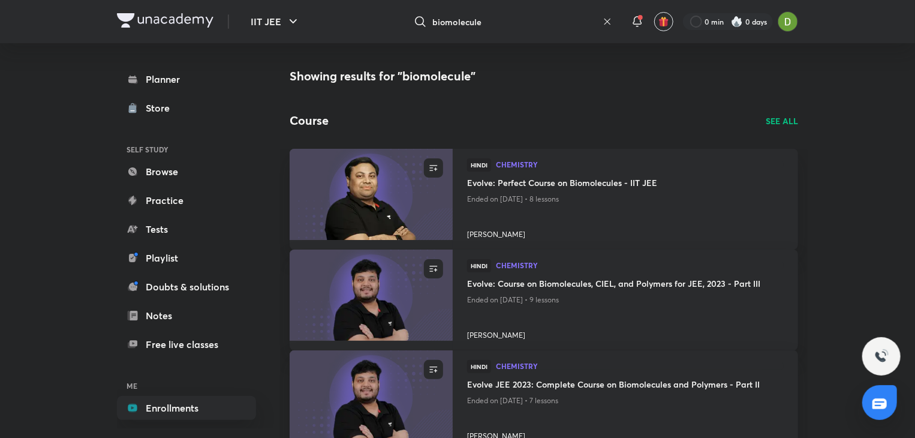
click at [780, 122] on p "SEE ALL" at bounding box center [781, 120] width 32 height 13
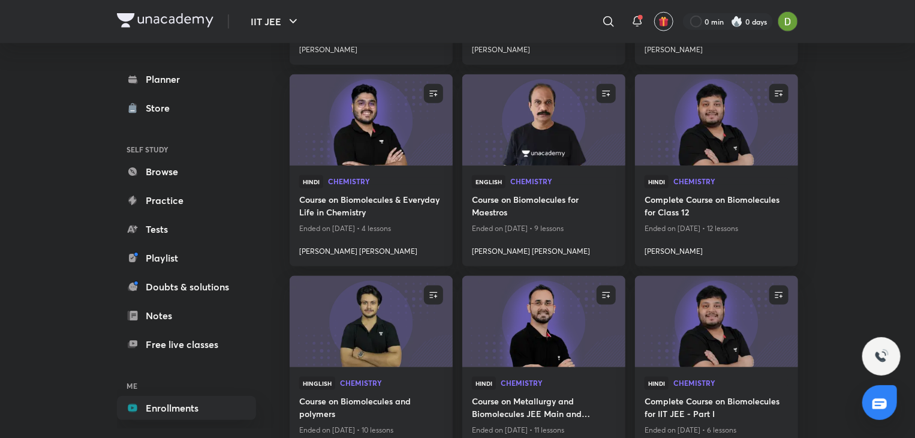
scroll to position [628, 0]
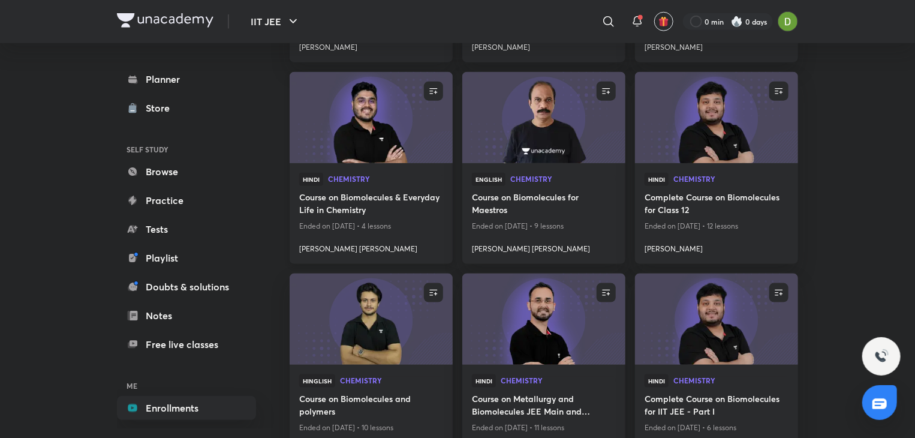
click at [336, 137] on img at bounding box center [371, 117] width 166 height 93
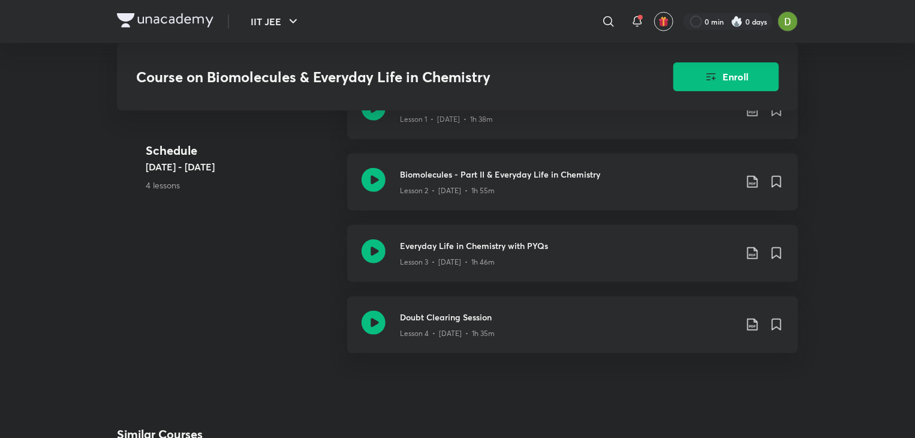
scroll to position [482, 0]
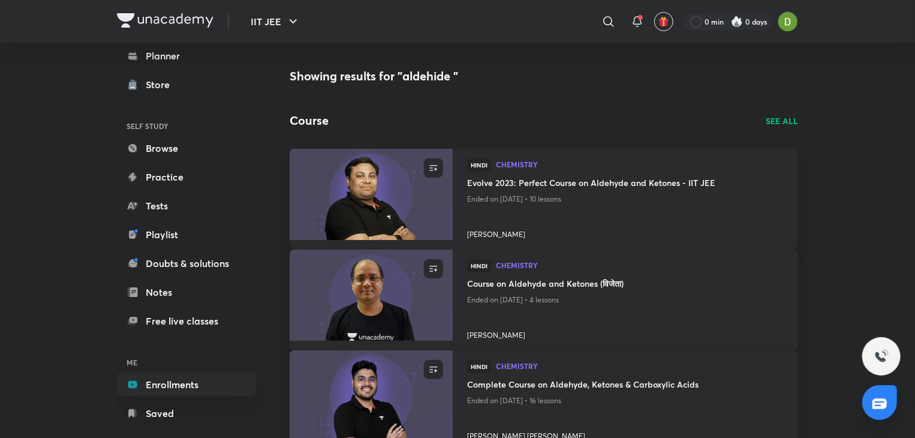
scroll to position [44, 0]
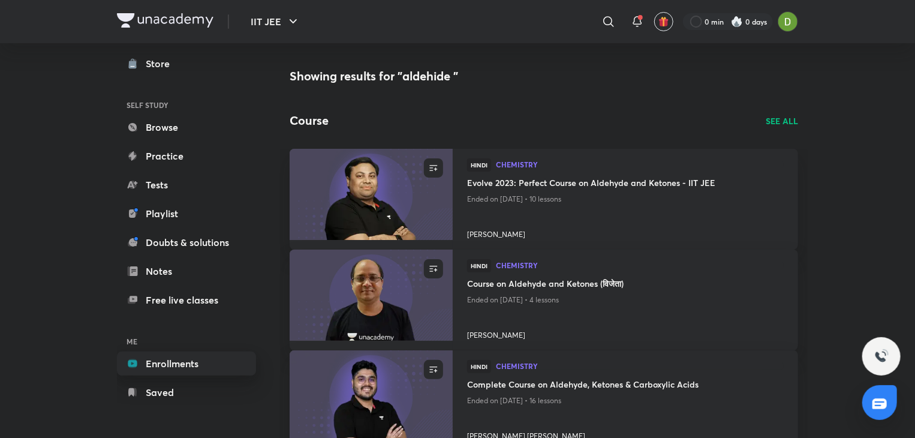
click at [186, 352] on link "Enrollments" at bounding box center [186, 363] width 139 height 24
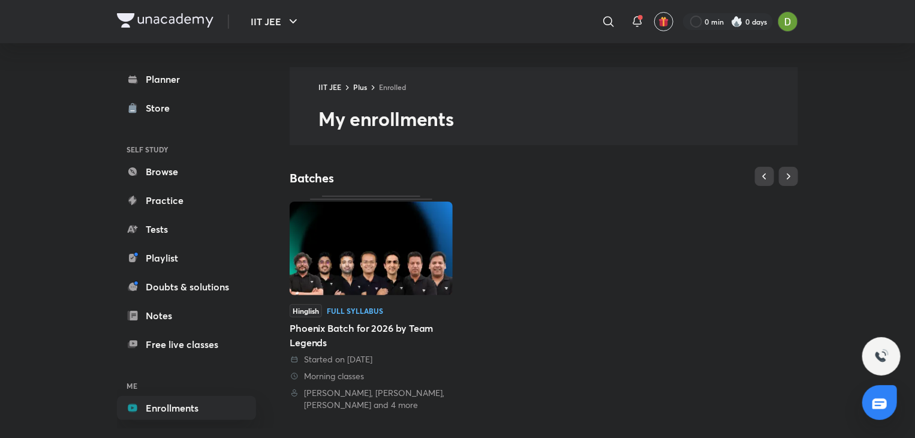
scroll to position [279, 0]
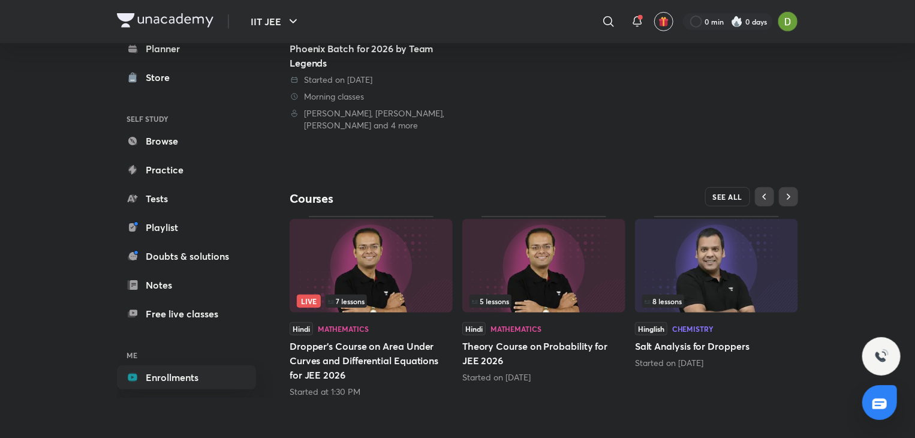
click at [732, 194] on span "SEE ALL" at bounding box center [728, 196] width 30 height 8
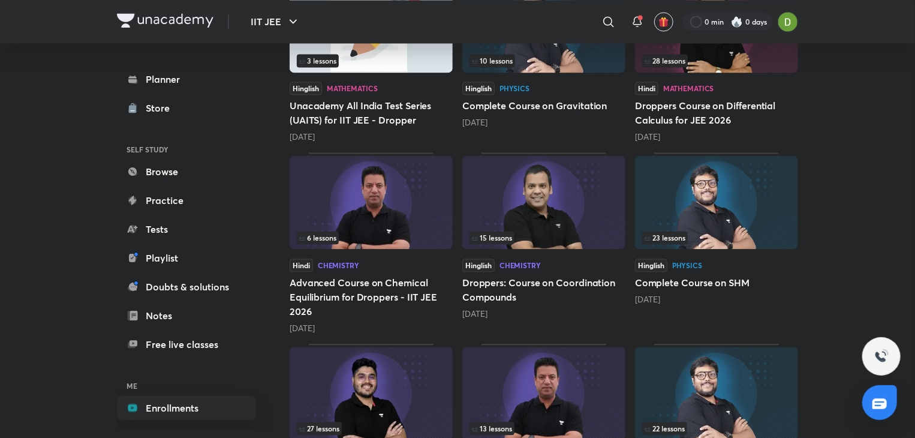
scroll to position [1194, 0]
click at [592, 209] on img at bounding box center [543, 202] width 163 height 94
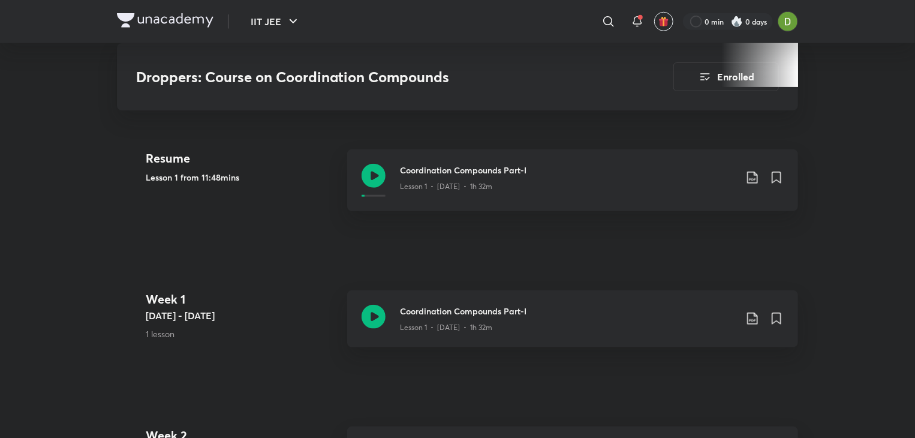
scroll to position [360, 0]
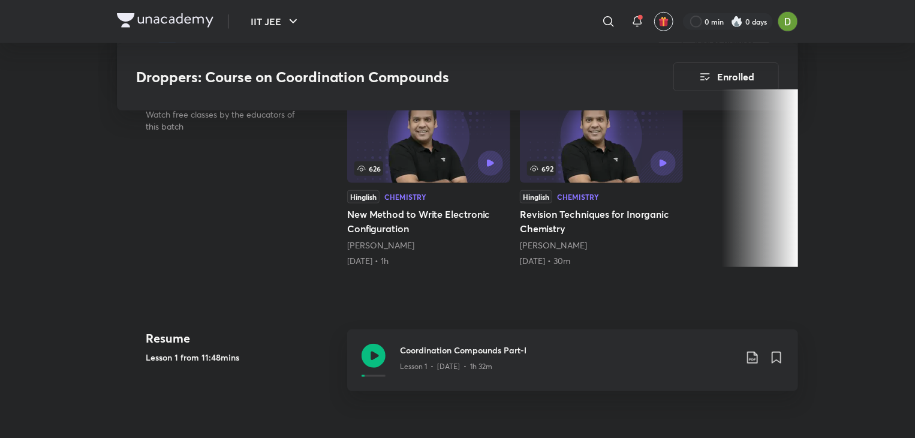
drag, startPoint x: 602, startPoint y: 20, endPoint x: 614, endPoint y: 13, distance: 13.5
click at [602, 20] on icon at bounding box center [608, 21] width 14 height 14
type input "d and f block"
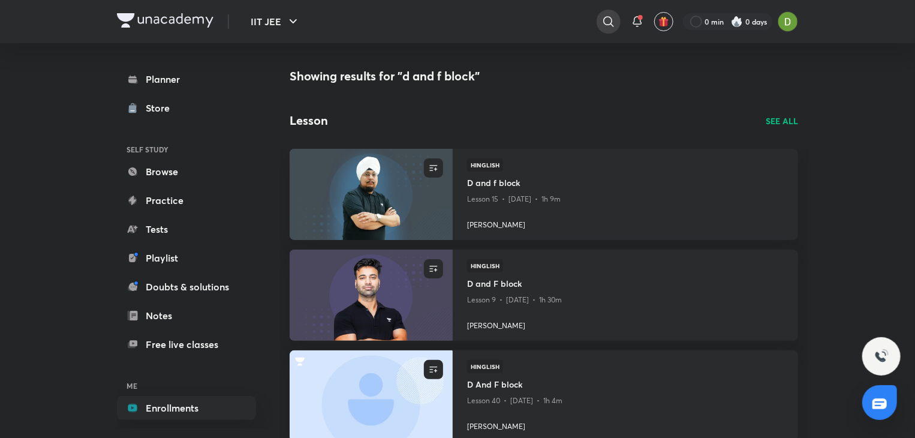
click at [601, 22] on icon at bounding box center [608, 21] width 14 height 14
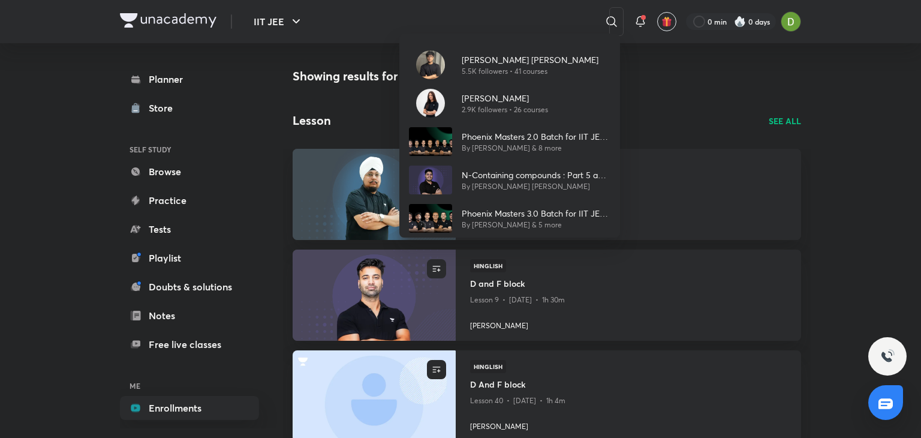
click at [608, 25] on div "[PERSON_NAME] [PERSON_NAME] 5.5K followers • 41 courses [PERSON_NAME] 2.9K foll…" at bounding box center [460, 219] width 921 height 438
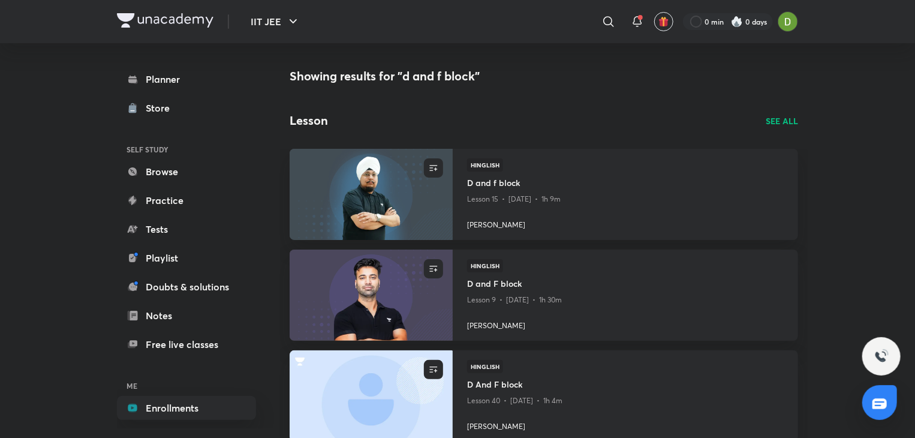
click at [595, 20] on div "​" at bounding box center [510, 21] width 221 height 29
click at [597, 20] on div at bounding box center [608, 22] width 24 height 24
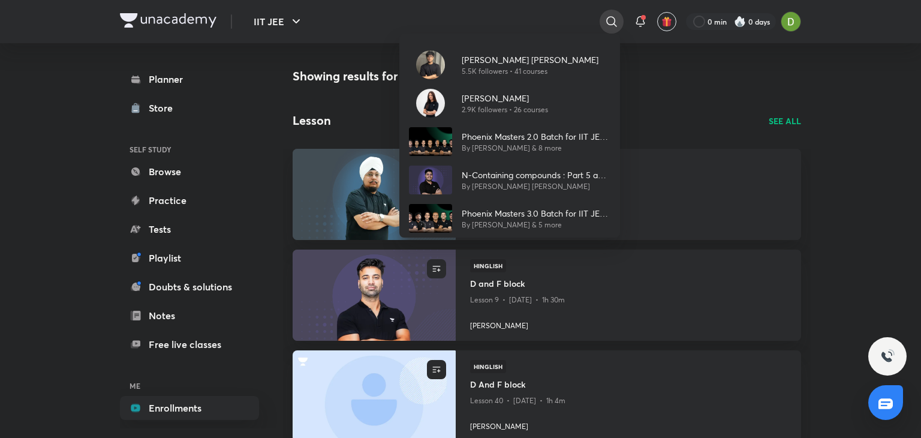
click at [597, 20] on div "[PERSON_NAME] [PERSON_NAME] 5.5K followers • 41 courses [PERSON_NAME] 2.9K foll…" at bounding box center [460, 219] width 921 height 438
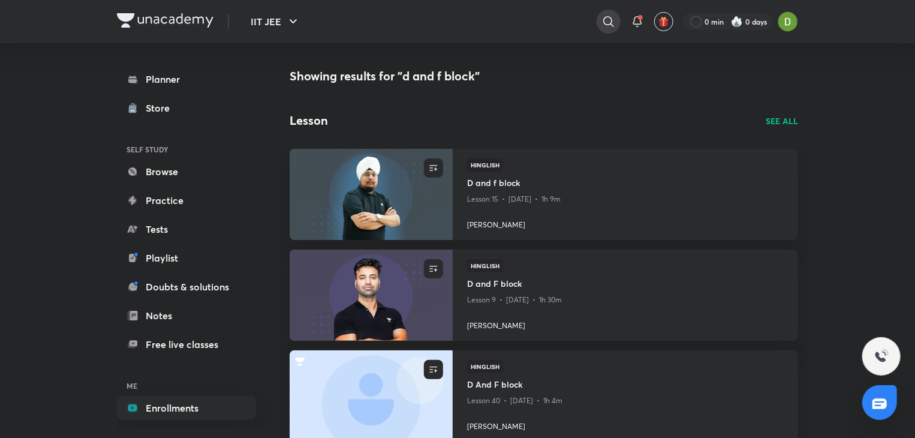
click at [597, 20] on div at bounding box center [608, 22] width 24 height 24
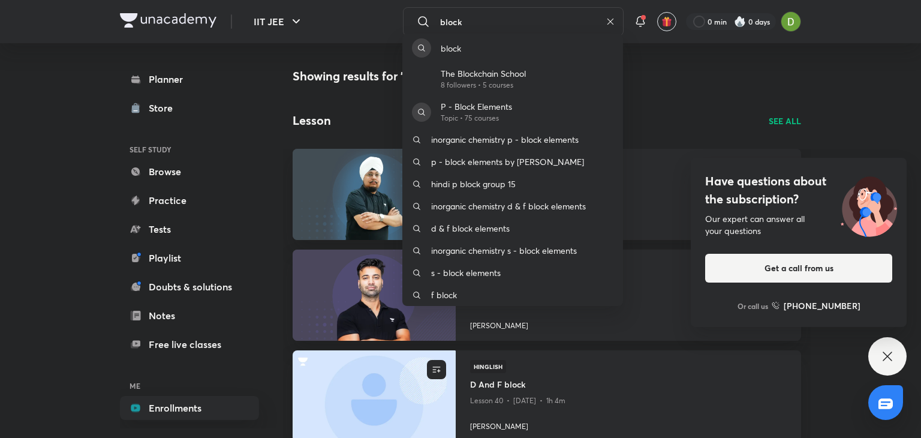
type input "block"
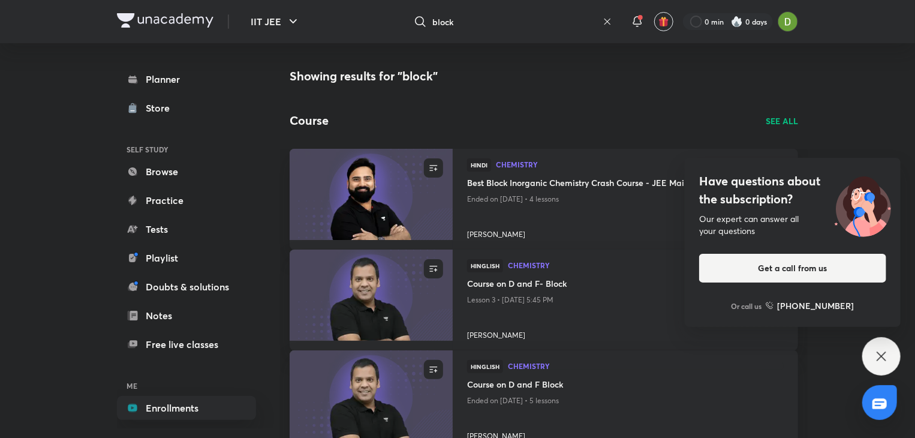
click at [885, 347] on div "Have questions about the subscription? Our expert can answer all your questions…" at bounding box center [881, 356] width 38 height 38
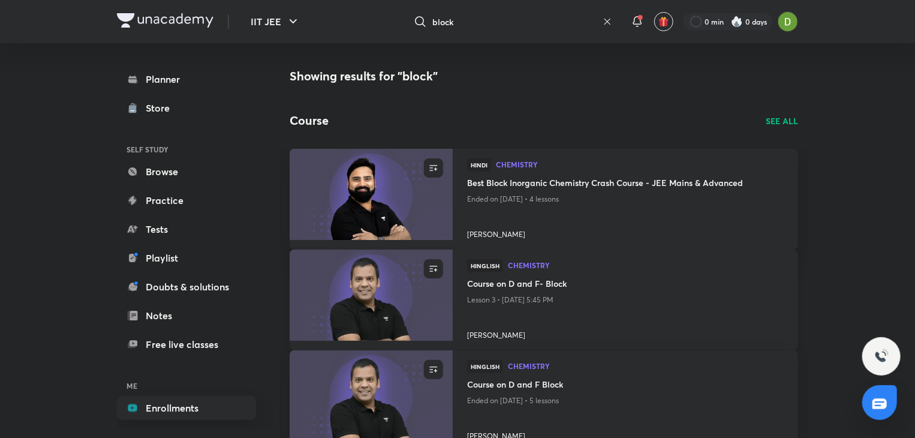
click at [614, 291] on h4 "Course on D and F- Block" at bounding box center [625, 284] width 316 height 15
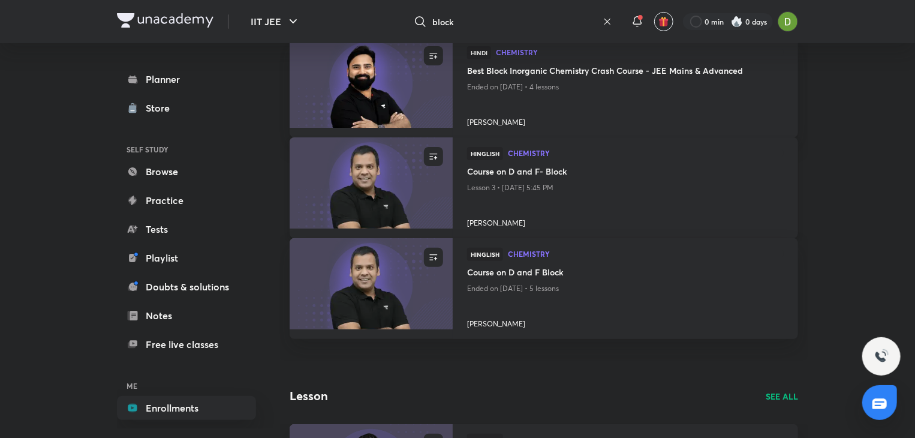
scroll to position [122, 0]
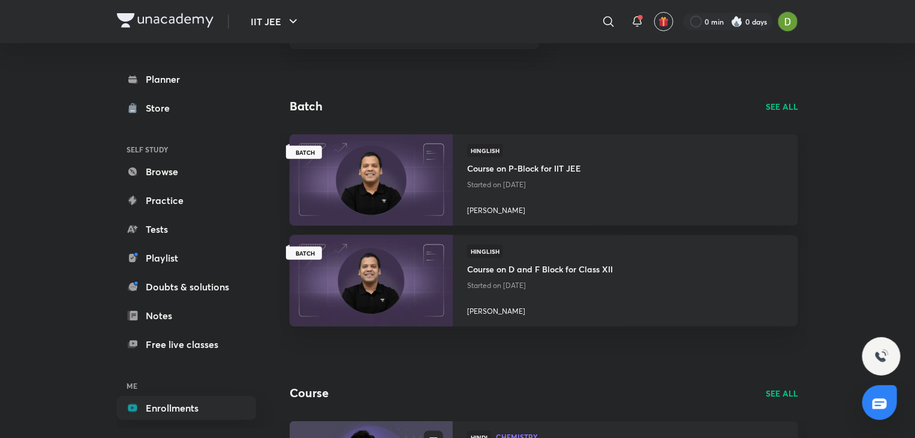
scroll to position [216, 0]
click at [412, 273] on img at bounding box center [371, 281] width 166 height 93
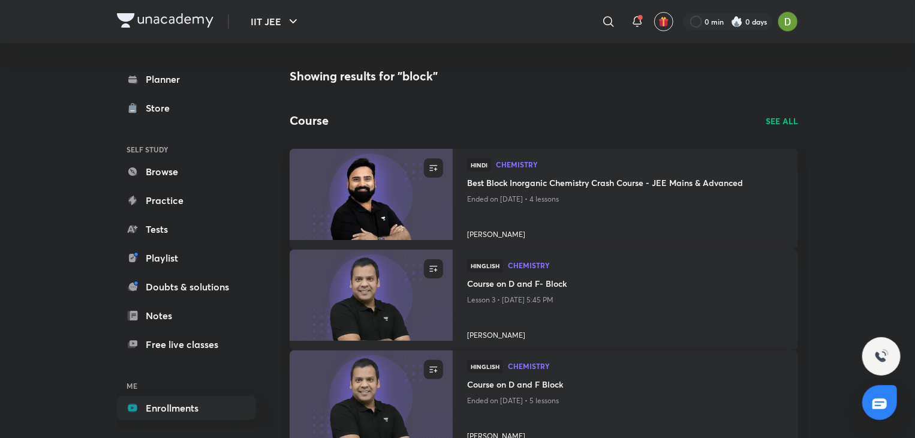
click at [768, 117] on p "SEE ALL" at bounding box center [781, 120] width 32 height 13
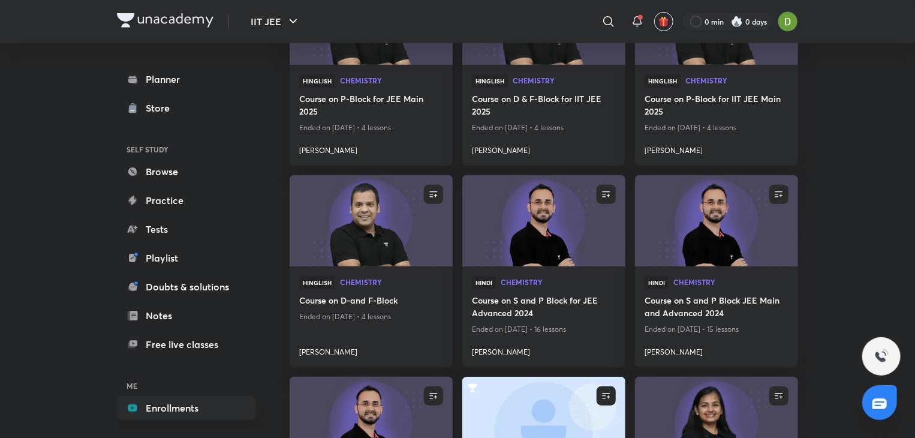
scroll to position [325, 0]
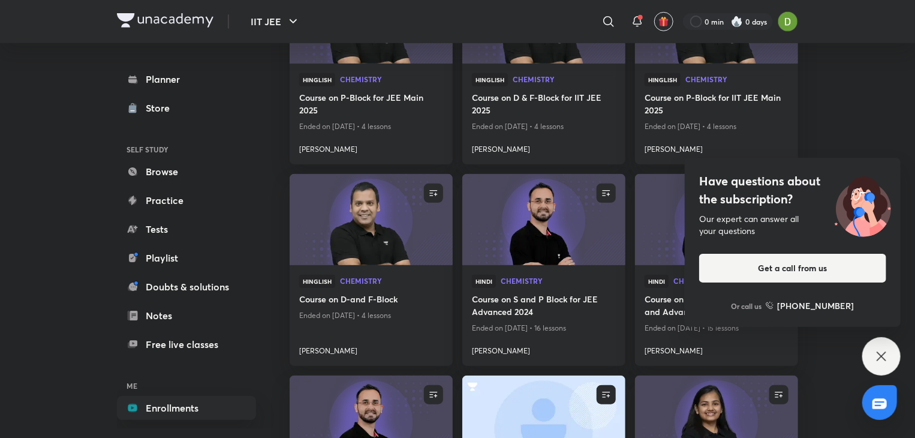
drag, startPoint x: 895, startPoint y: 358, endPoint x: 889, endPoint y: 357, distance: 6.8
click at [892, 357] on div "Have questions about the subscription? Our expert can answer all your questions…" at bounding box center [881, 356] width 38 height 38
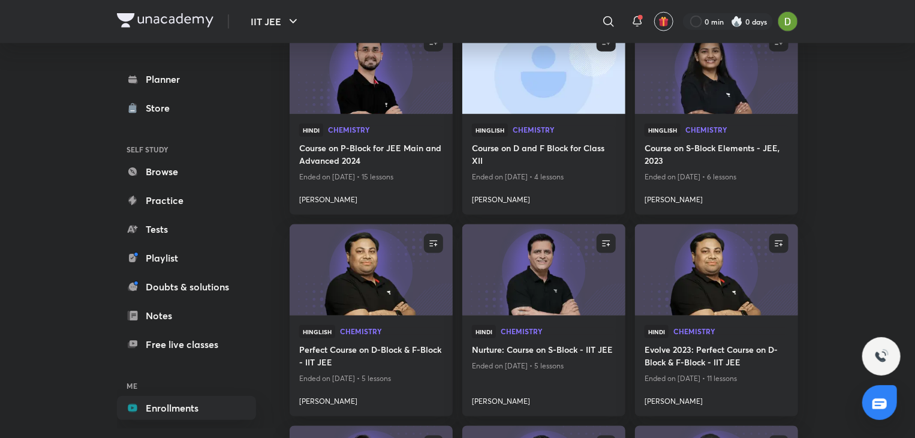
scroll to position [744, 0]
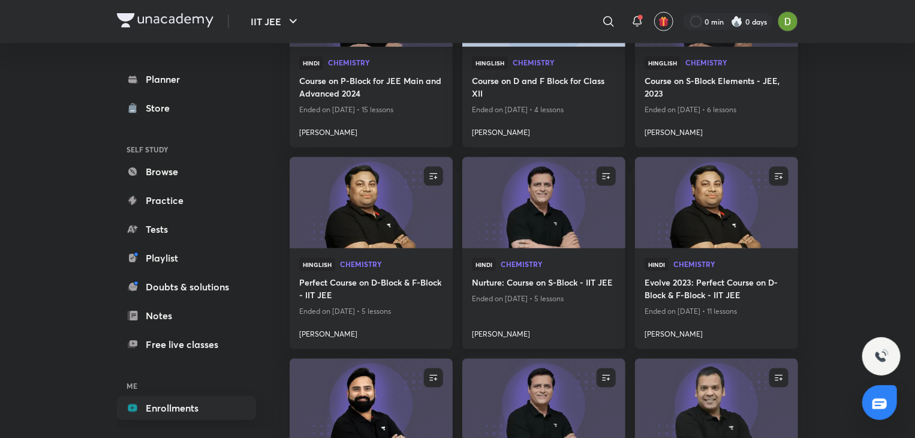
click at [524, 223] on img at bounding box center [543, 202] width 166 height 93
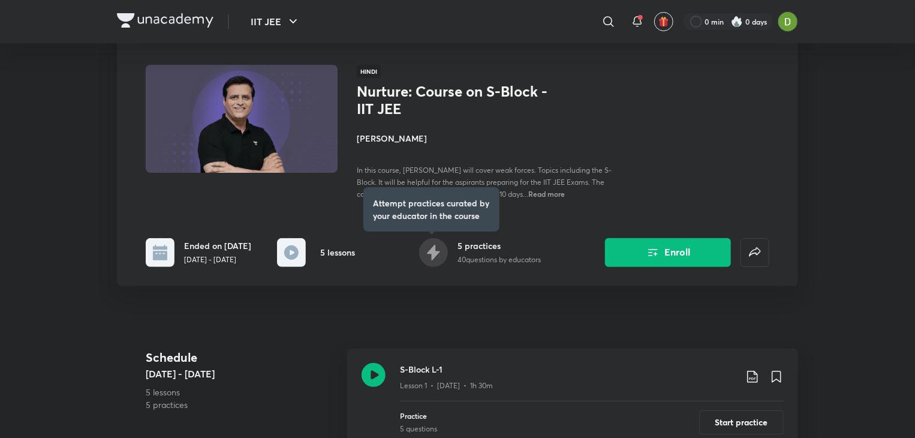
scroll to position [60, 0]
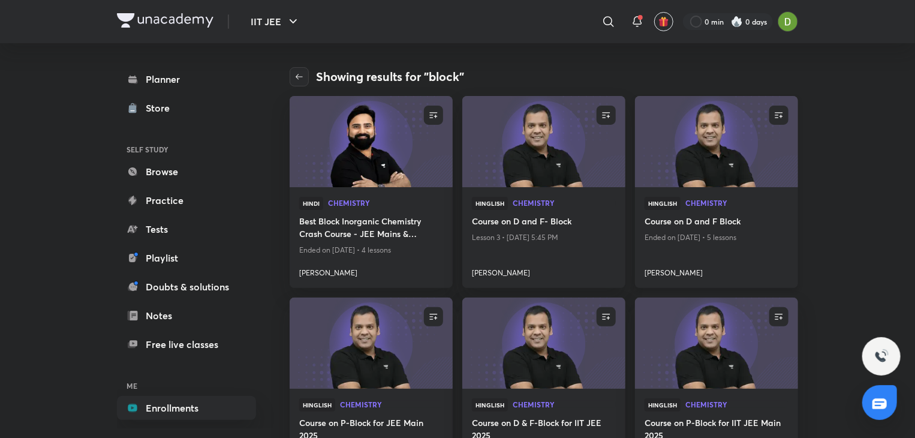
click at [657, 125] on img at bounding box center [716, 141] width 166 height 93
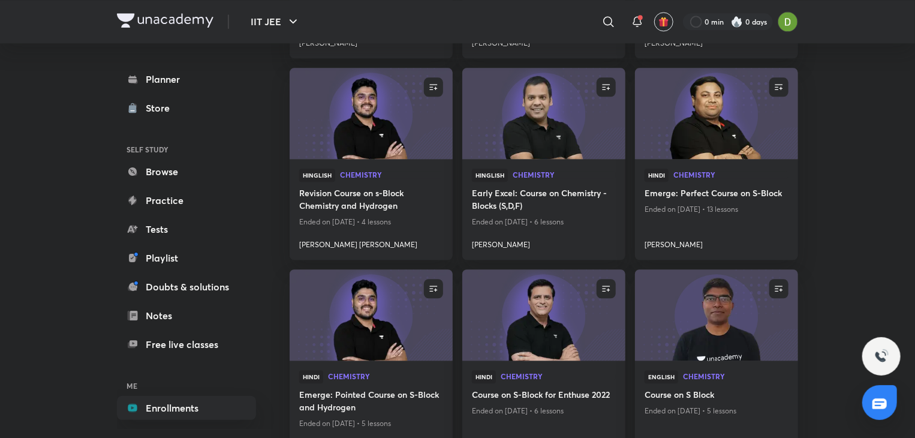
scroll to position [1438, 0]
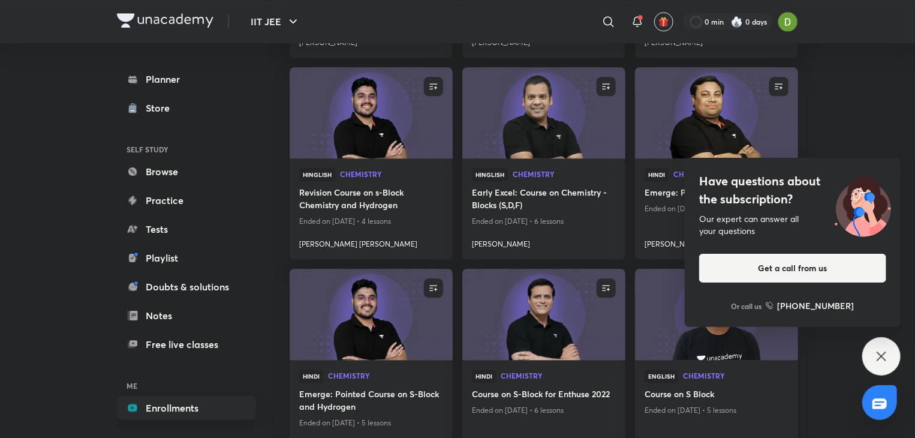
click at [890, 347] on div "Have questions about the subscription? Our expert can answer all your questions…" at bounding box center [881, 356] width 38 height 38
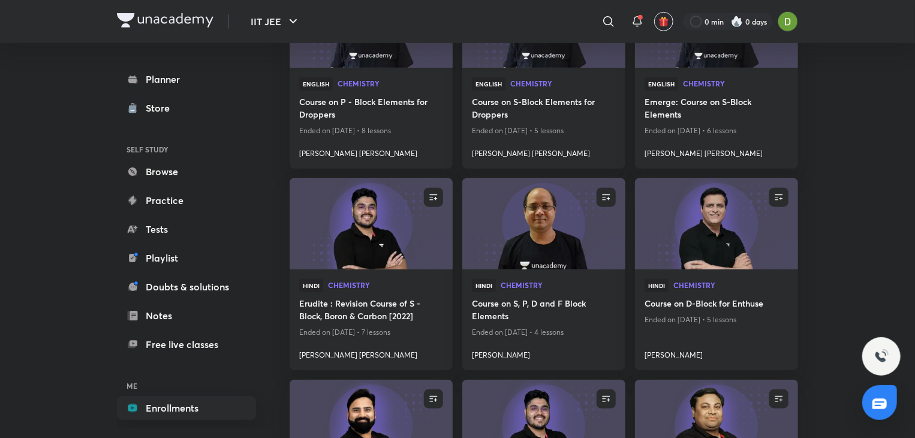
scroll to position [2757, 0]
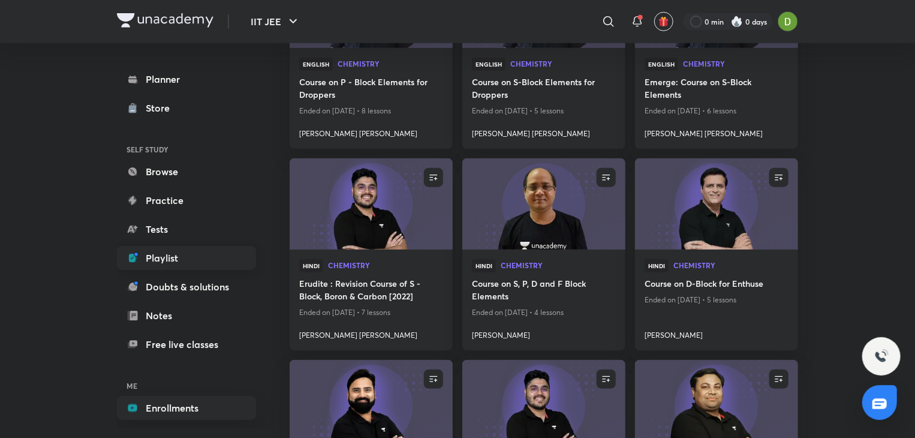
click at [197, 257] on link "Playlist" at bounding box center [186, 258] width 139 height 24
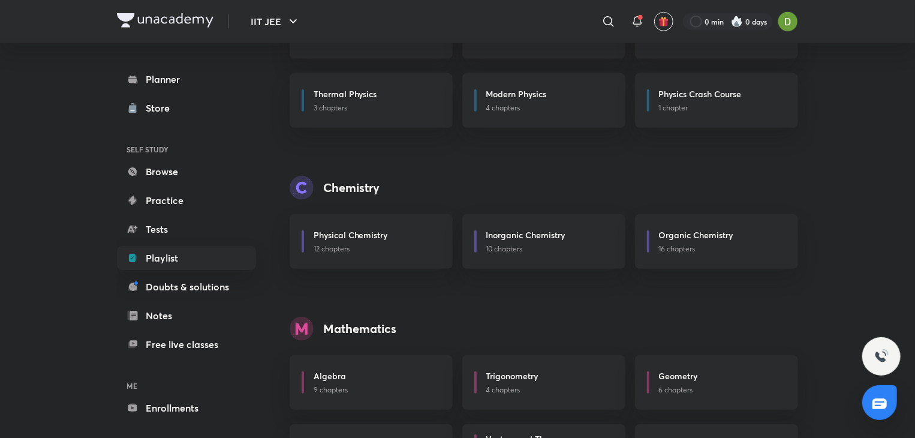
scroll to position [360, 0]
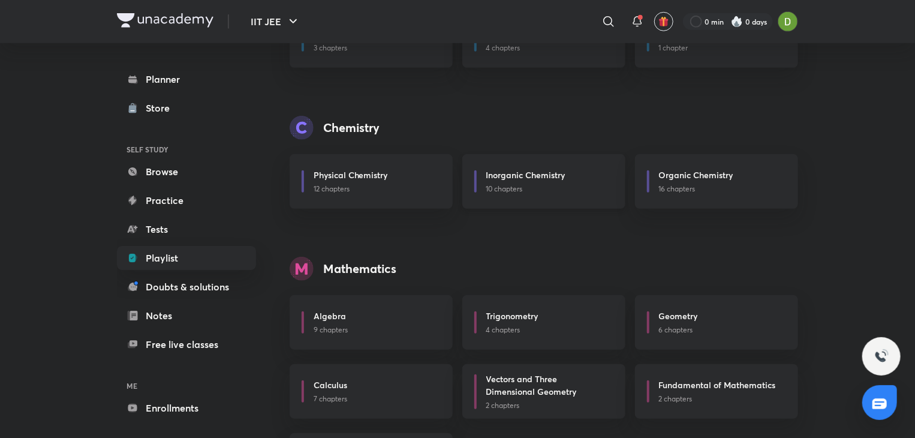
click at [593, 197] on div "Inorganic Chemistry 10 chapters" at bounding box center [543, 181] width 163 height 55
click at [559, 174] on h6 "Inorganic Chemistry" at bounding box center [525, 174] width 79 height 13
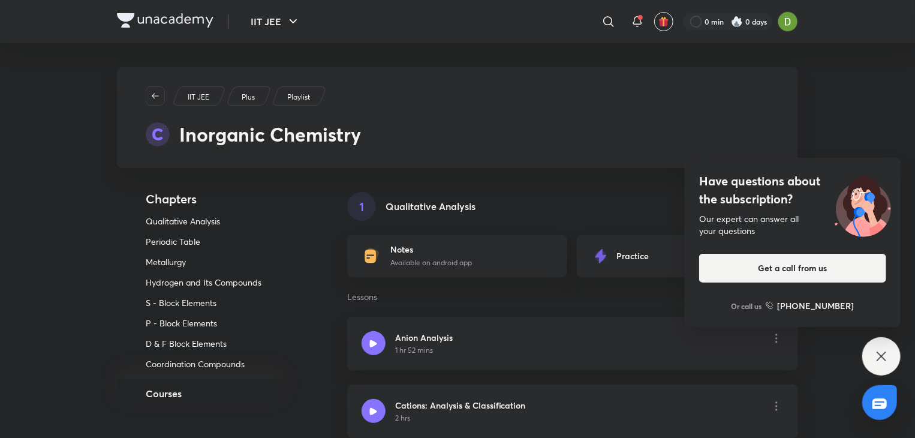
click at [891, 354] on div "Have questions about the subscription? Our expert can answer all your questions…" at bounding box center [881, 356] width 38 height 38
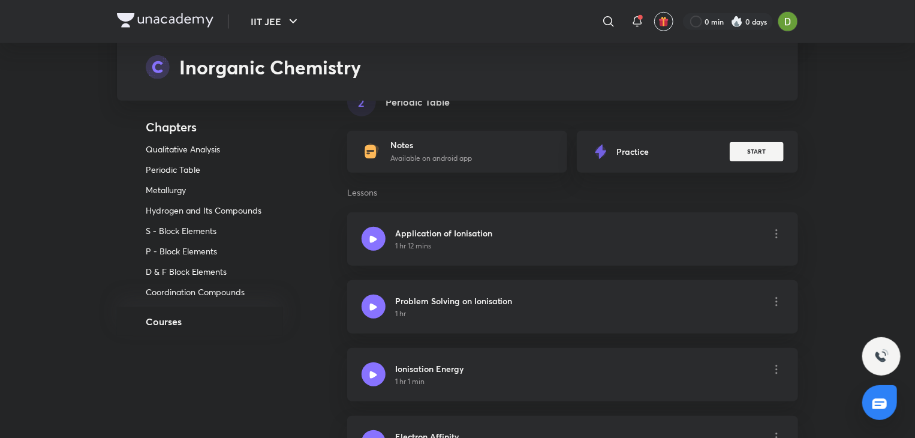
scroll to position [659, 0]
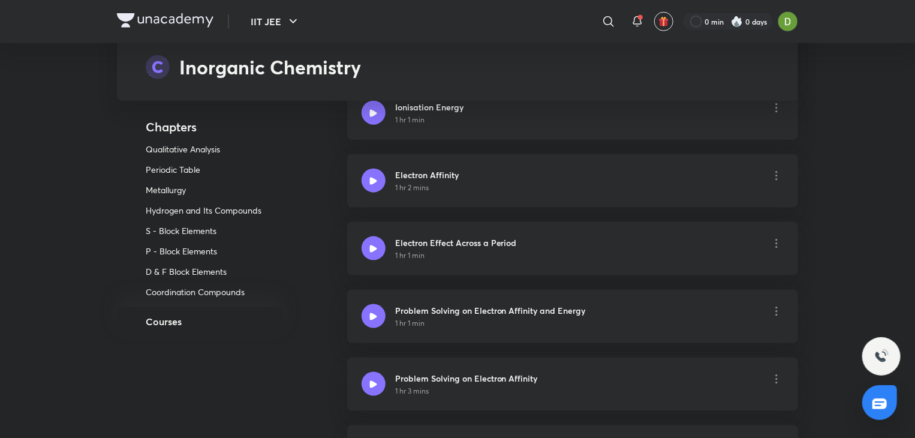
click at [182, 273] on p "D & F Block Elements" at bounding box center [204, 271] width 117 height 11
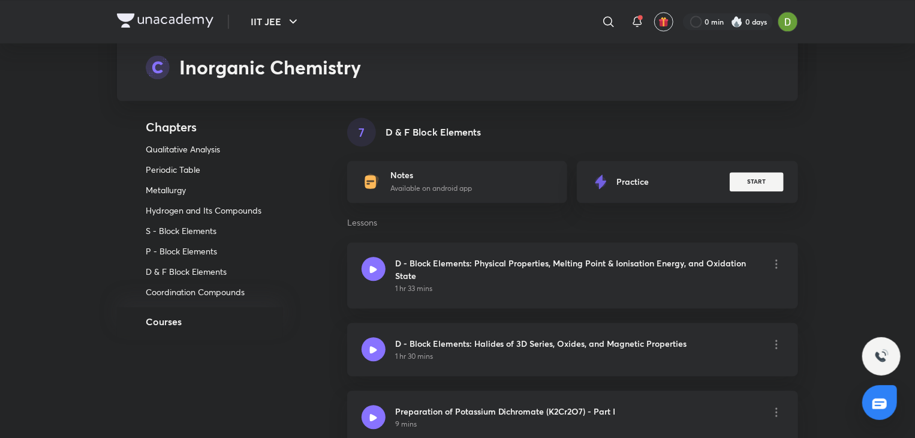
scroll to position [3730, 0]
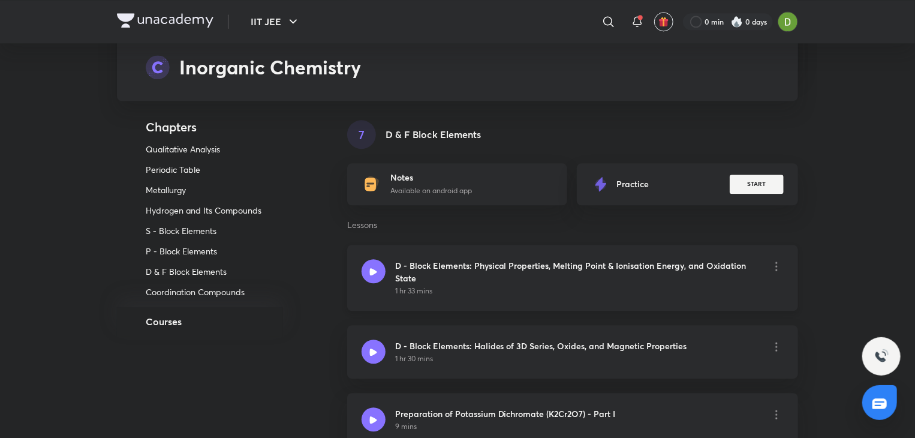
click at [374, 273] on icon at bounding box center [373, 271] width 8 height 8
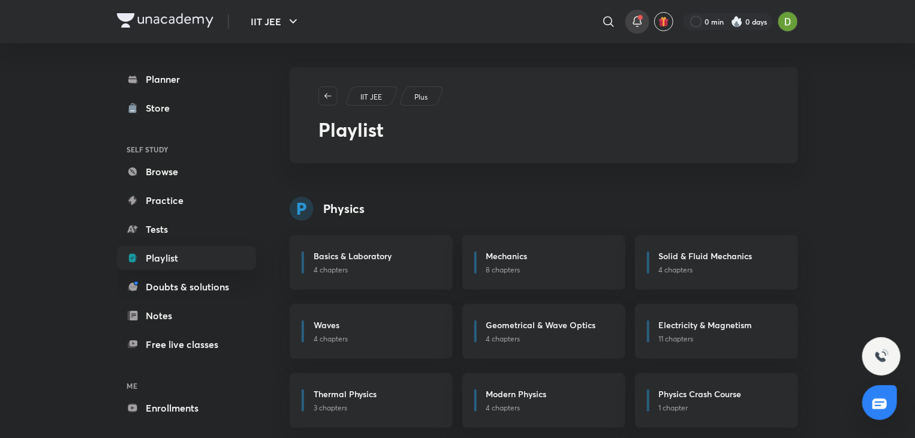
click at [634, 21] on icon at bounding box center [637, 20] width 8 height 7
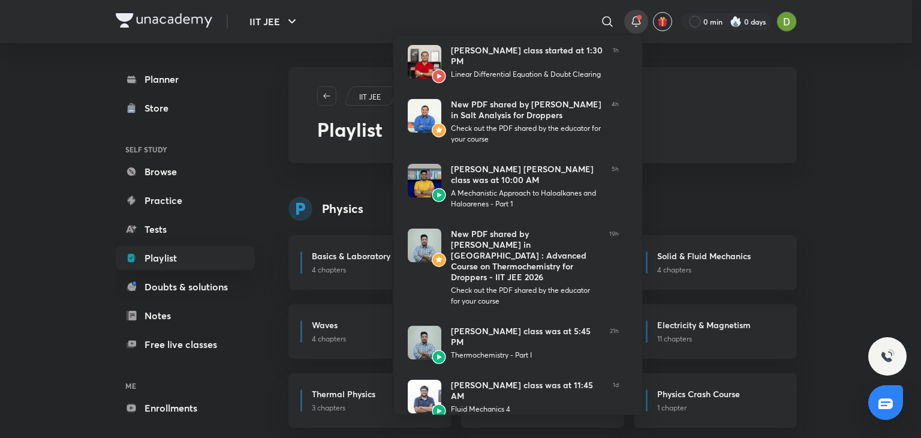
click at [638, 11] on div at bounding box center [460, 219] width 921 height 438
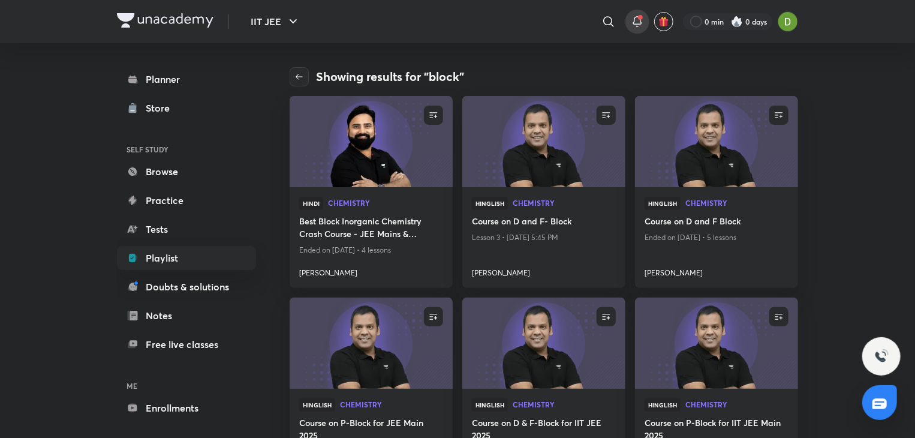
click at [631, 17] on icon at bounding box center [637, 21] width 14 height 14
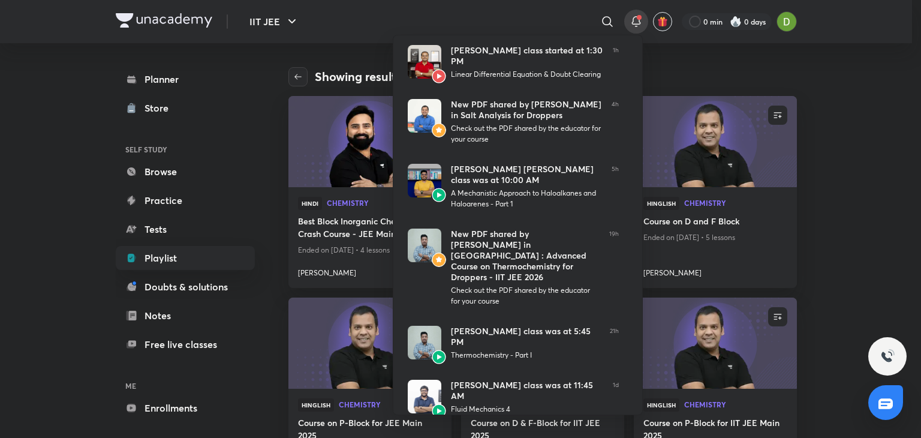
click at [631, 17] on div at bounding box center [460, 219] width 921 height 438
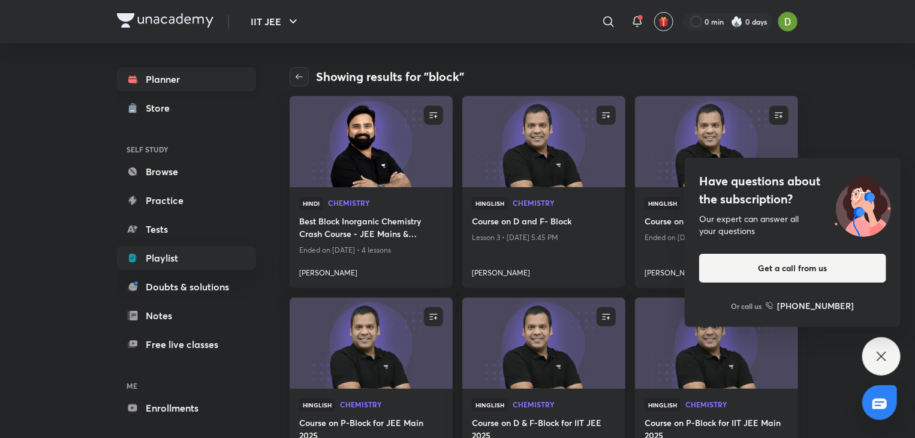
click at [173, 88] on link "Planner" at bounding box center [186, 79] width 139 height 24
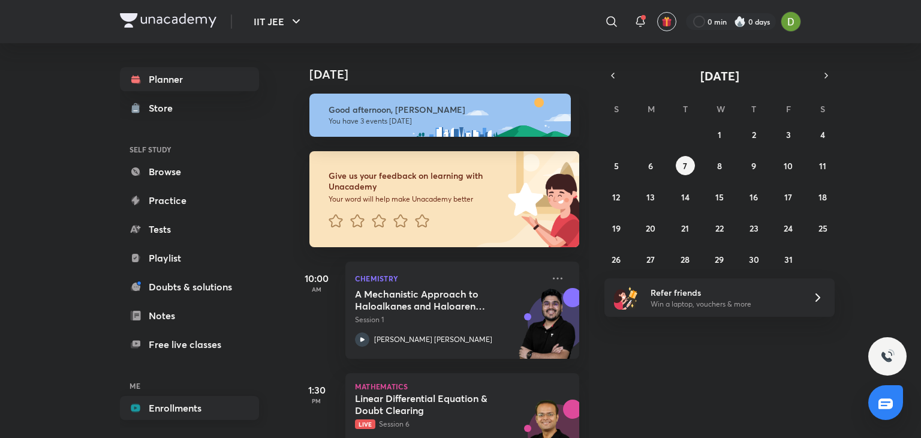
click at [209, 408] on link "Enrollments" at bounding box center [189, 408] width 139 height 24
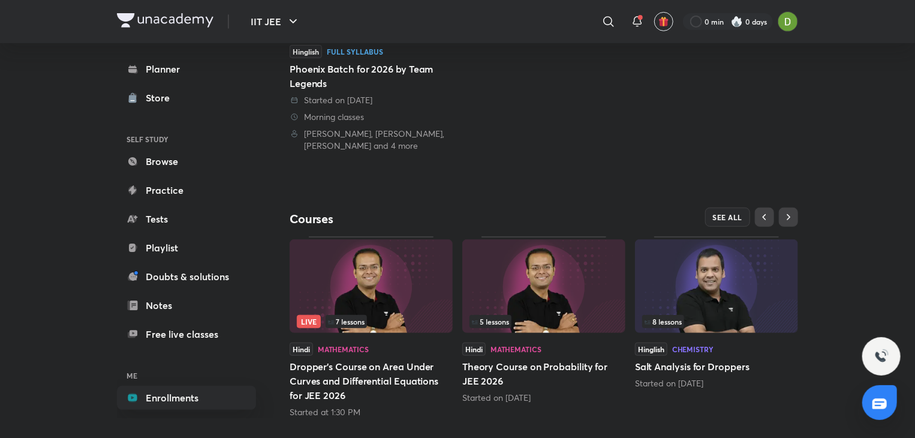
scroll to position [279, 0]
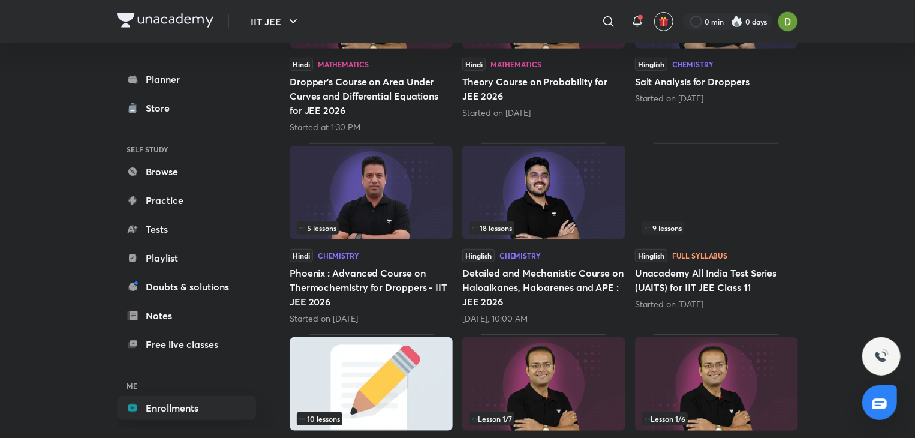
scroll to position [300, 0]
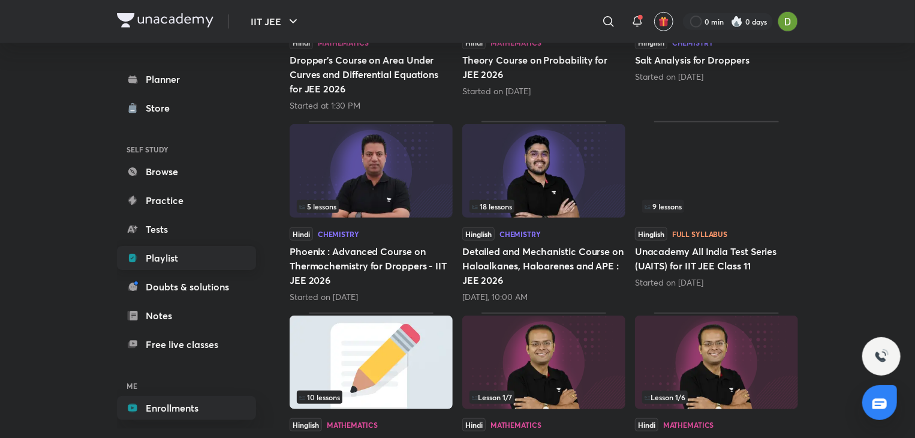
click at [186, 258] on link "Playlist" at bounding box center [186, 258] width 139 height 24
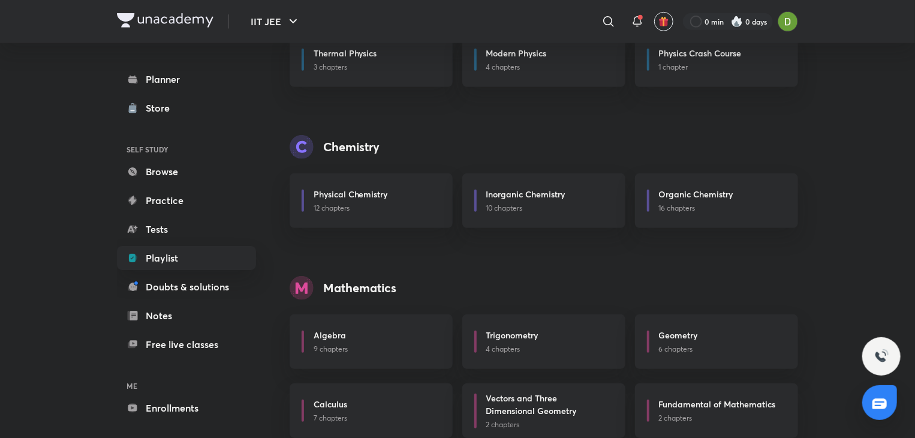
scroll to position [360, 0]
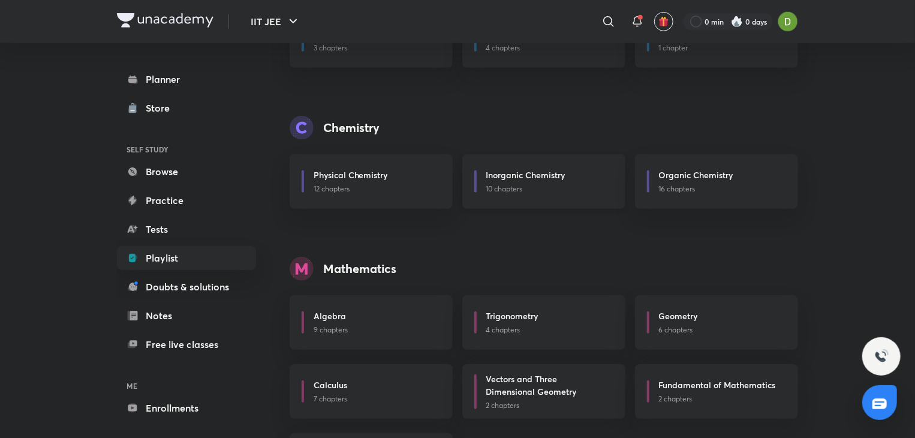
click at [527, 166] on div "Inorganic Chemistry 10 chapters" at bounding box center [543, 181] width 163 height 55
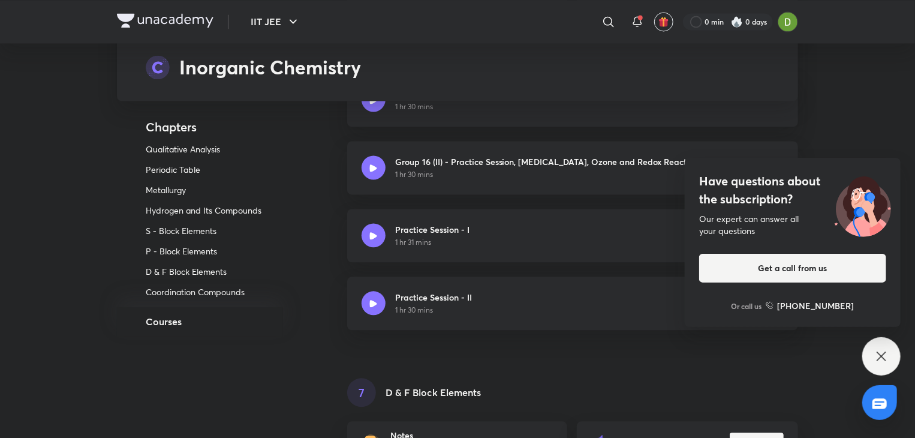
scroll to position [3596, 0]
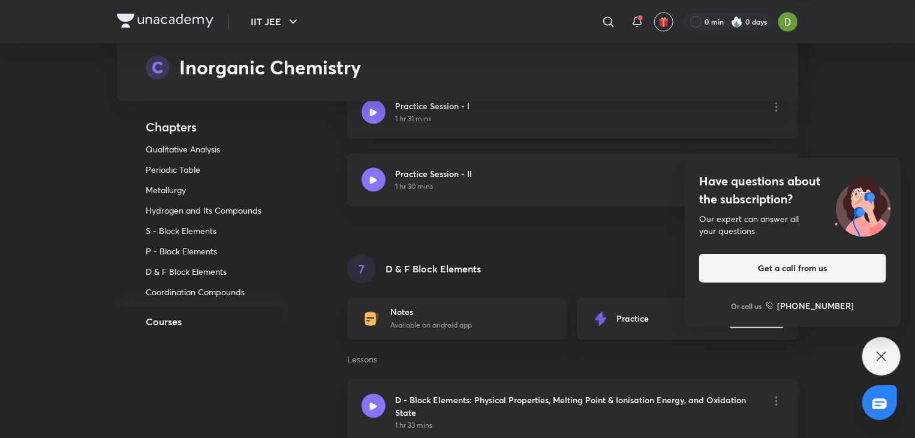
click at [889, 348] on div "Have questions about the subscription? Our expert can answer all your questions…" at bounding box center [881, 356] width 38 height 38
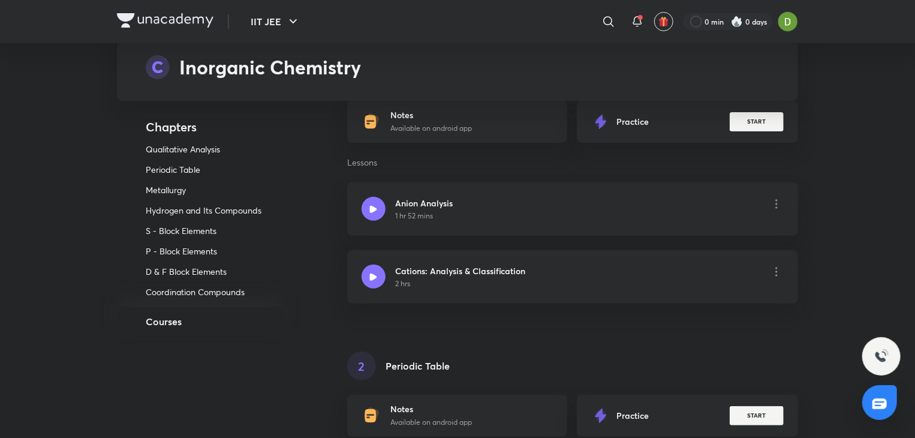
scroll to position [0, 0]
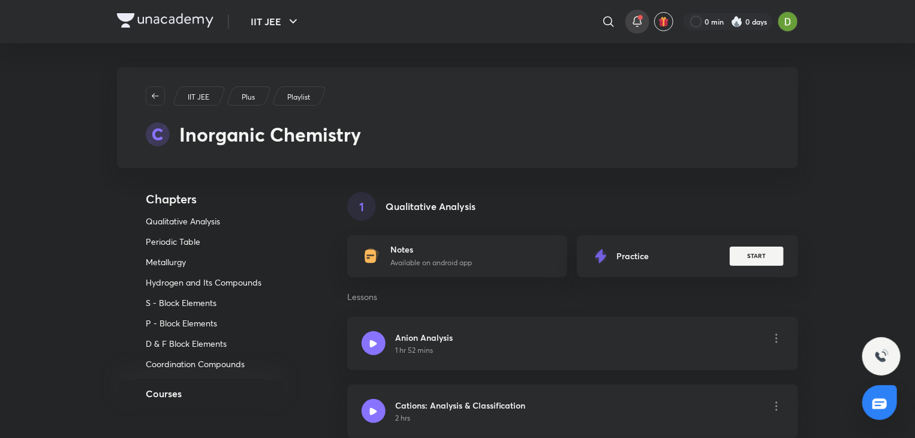
click at [628, 20] on div at bounding box center [637, 22] width 24 height 24
click at [642, 23] on icon at bounding box center [637, 21] width 14 height 14
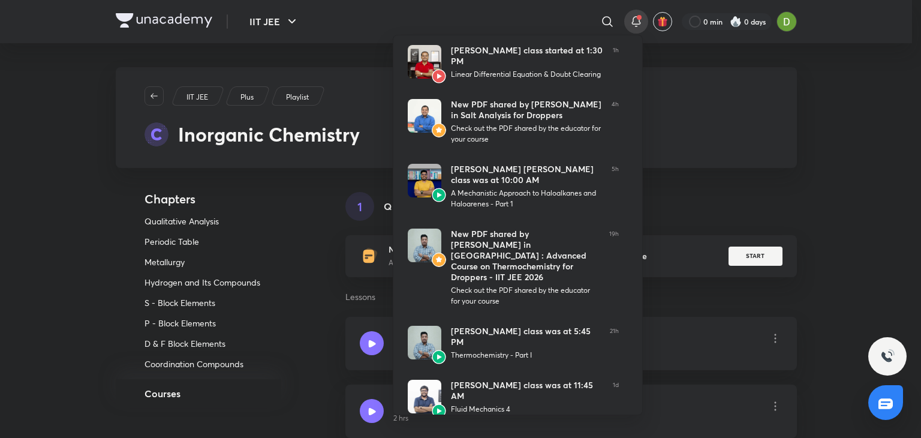
click at [635, 13] on div at bounding box center [460, 219] width 921 height 438
